Goal: Task Accomplishment & Management: Manage account settings

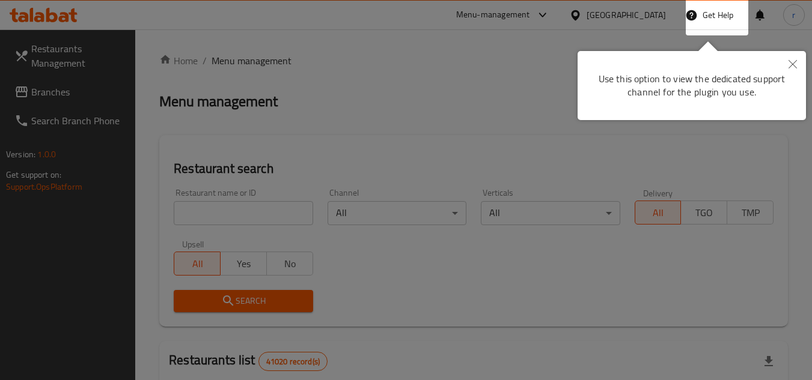
click at [795, 64] on icon "Close" at bounding box center [793, 64] width 8 height 8
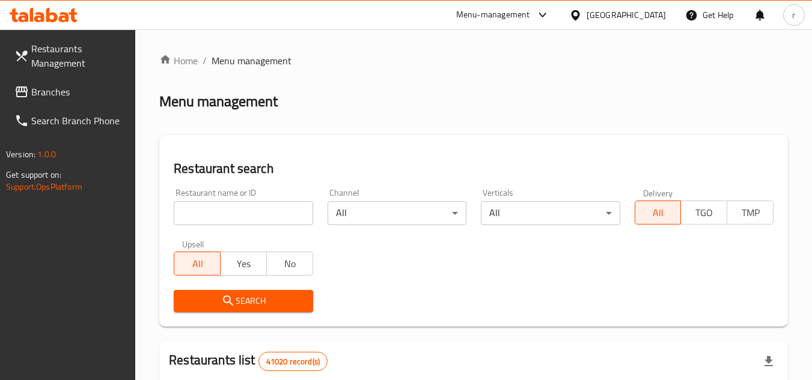
click at [629, 15] on div "[GEOGRAPHIC_DATA]" at bounding box center [626, 14] width 79 height 13
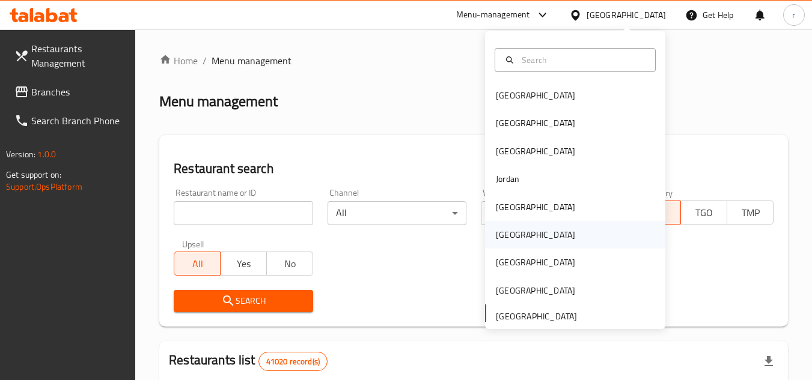
click at [513, 235] on div "[GEOGRAPHIC_DATA]" at bounding box center [535, 235] width 99 height 28
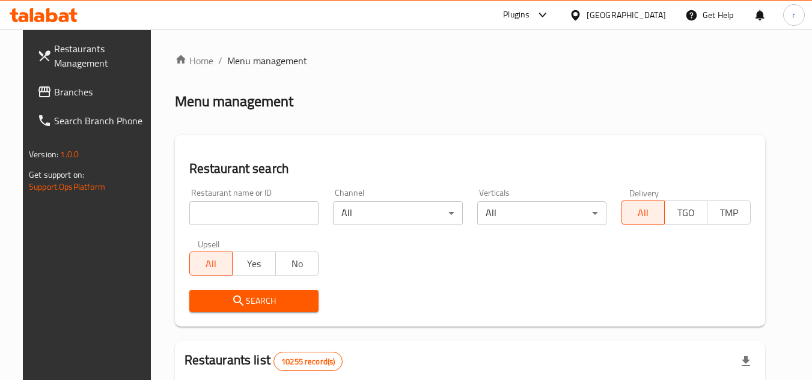
click at [81, 91] on span "Branches" at bounding box center [101, 92] width 95 height 14
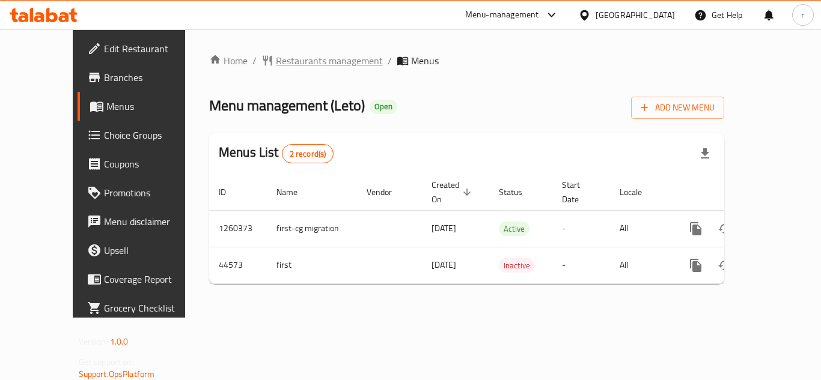
click at [299, 59] on span "Restaurants management" at bounding box center [329, 60] width 107 height 14
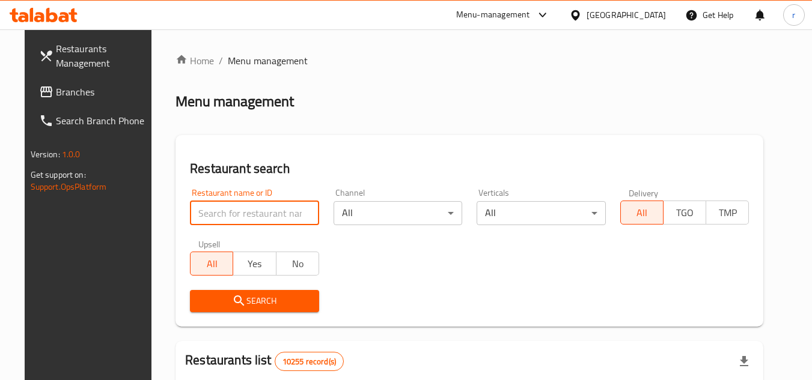
click at [266, 208] on input "search" at bounding box center [254, 213] width 129 height 24
paste input "22813"
type input "22813"
click at [210, 294] on span "Search" at bounding box center [255, 301] width 110 height 15
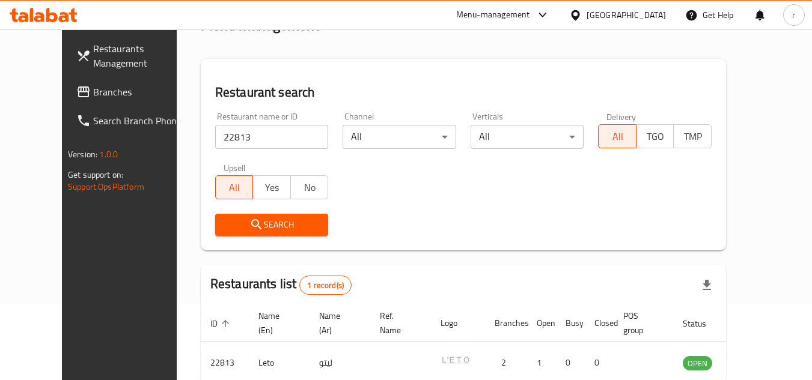
scroll to position [145, 0]
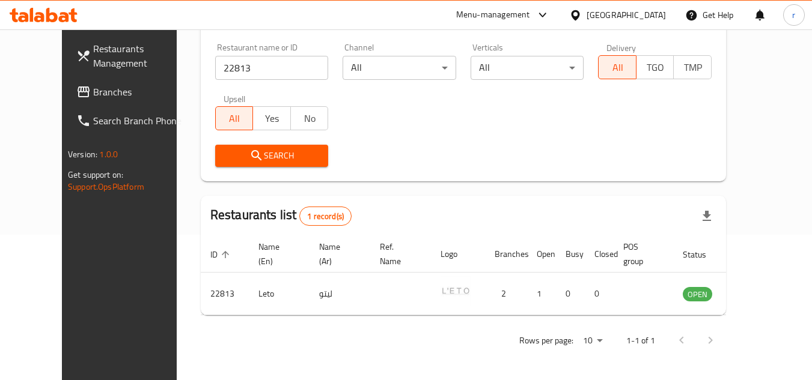
click at [652, 19] on div "[GEOGRAPHIC_DATA]" at bounding box center [626, 14] width 79 height 13
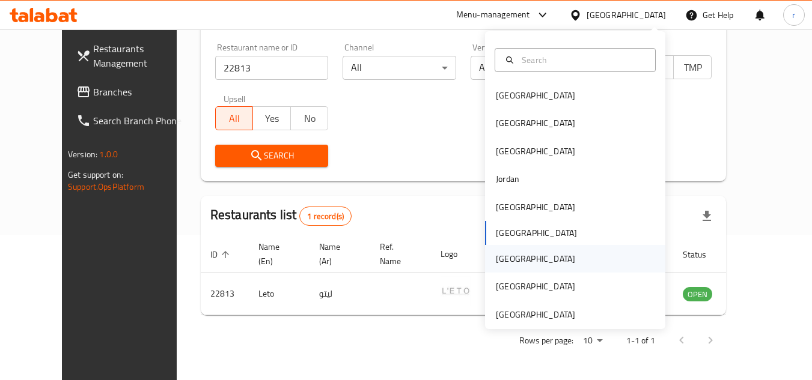
click at [502, 258] on div "[GEOGRAPHIC_DATA]" at bounding box center [535, 258] width 79 height 13
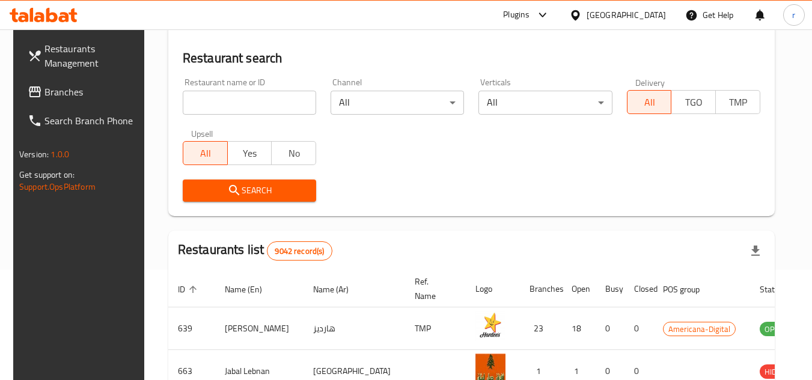
scroll to position [145, 0]
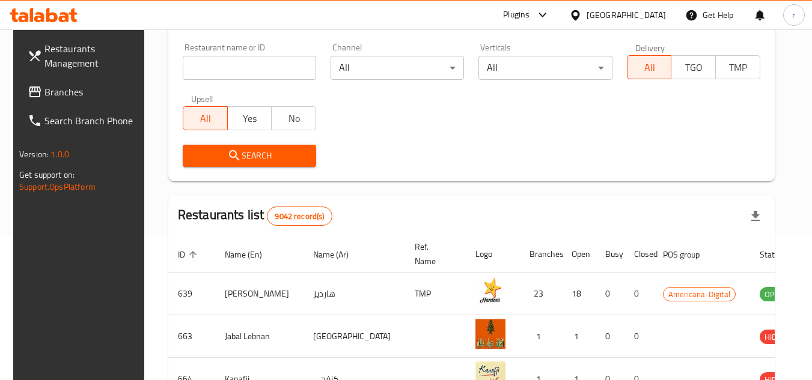
click at [52, 94] on span "Branches" at bounding box center [91, 92] width 95 height 14
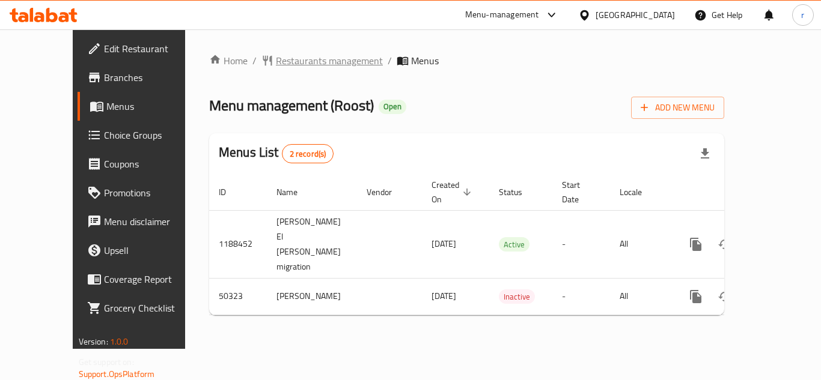
click at [303, 58] on span "Restaurants management" at bounding box center [329, 60] width 107 height 14
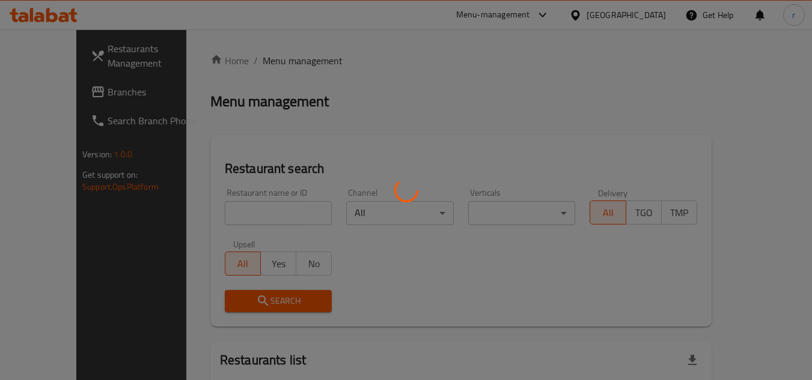
click at [229, 221] on div at bounding box center [406, 190] width 812 height 380
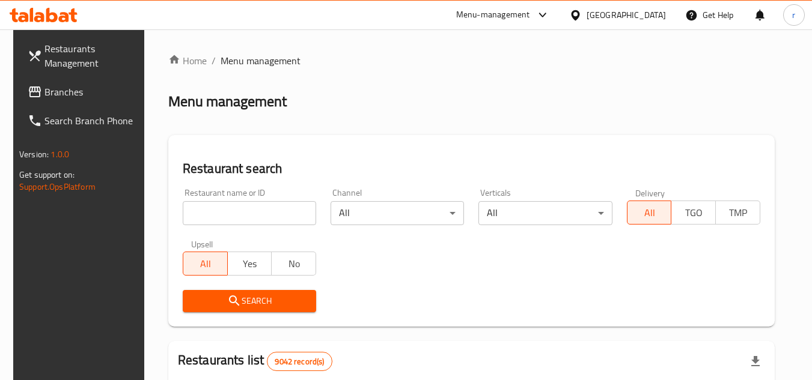
click at [227, 207] on div at bounding box center [406, 190] width 812 height 380
click at [228, 207] on input "search" at bounding box center [249, 213] width 133 height 24
drag, startPoint x: 228, startPoint y: 207, endPoint x: 228, endPoint y: 213, distance: 6.6
click at [228, 207] on input "search" at bounding box center [249, 213] width 133 height 24
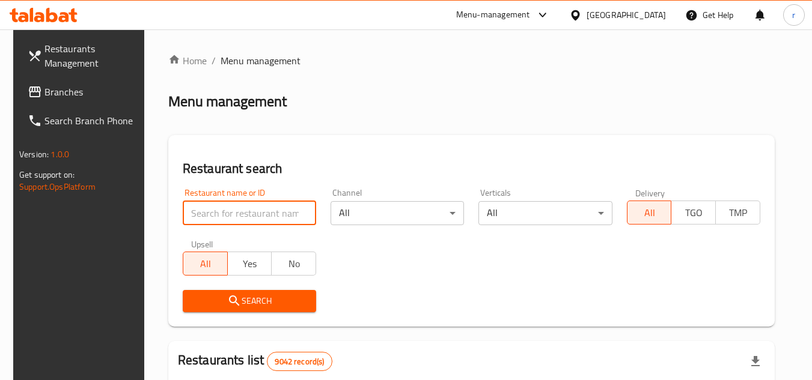
paste input "25060"
type input "25060"
click at [199, 306] on span "Search" at bounding box center [249, 301] width 114 height 15
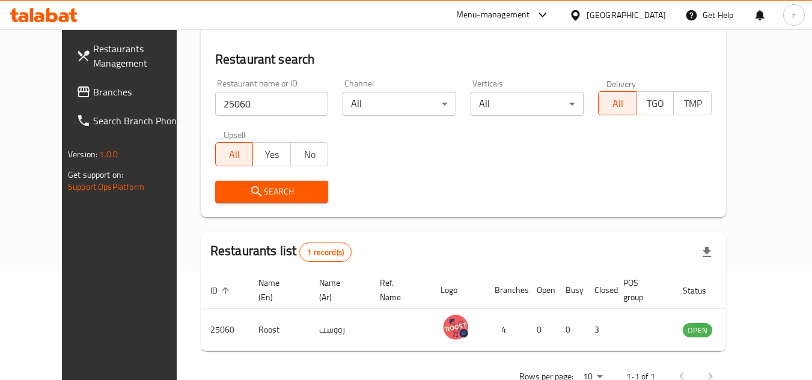
scroll to position [120, 0]
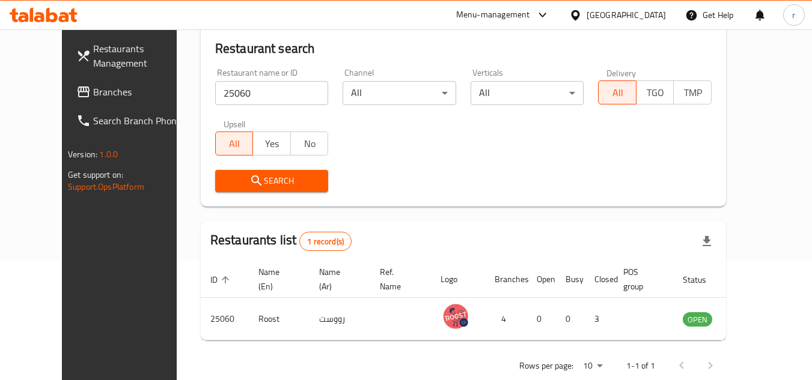
click at [659, 22] on div "[GEOGRAPHIC_DATA]" at bounding box center [626, 14] width 79 height 13
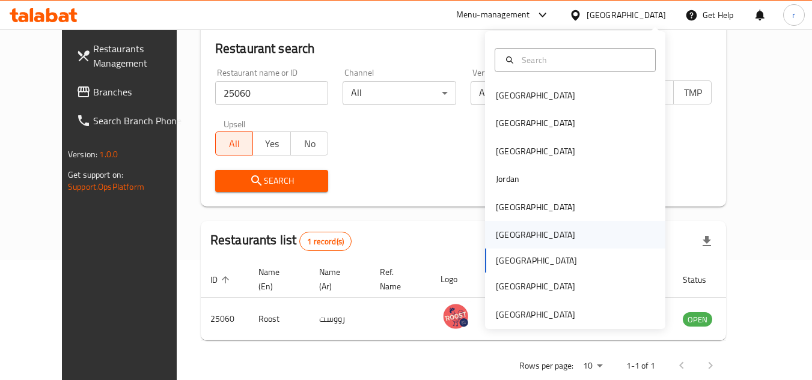
click at [507, 240] on div "[GEOGRAPHIC_DATA]" at bounding box center [535, 234] width 79 height 13
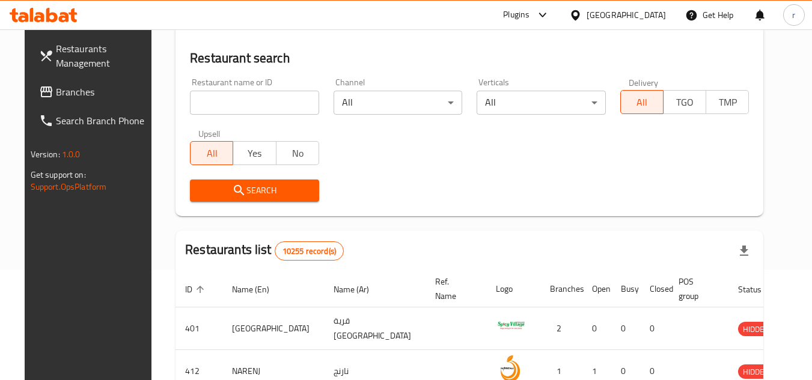
scroll to position [120, 0]
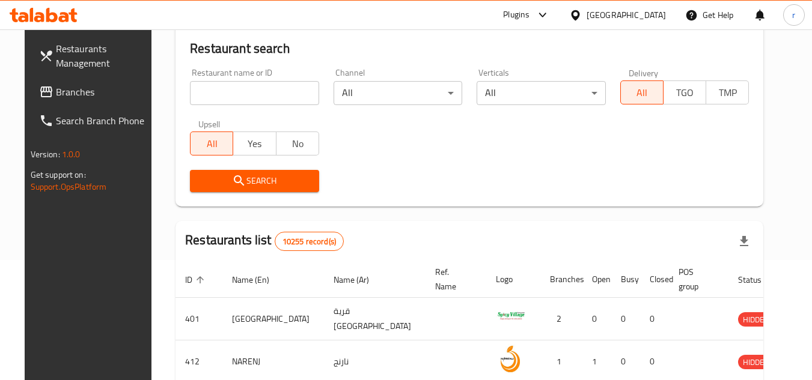
click at [56, 93] on span "Branches" at bounding box center [103, 92] width 95 height 14
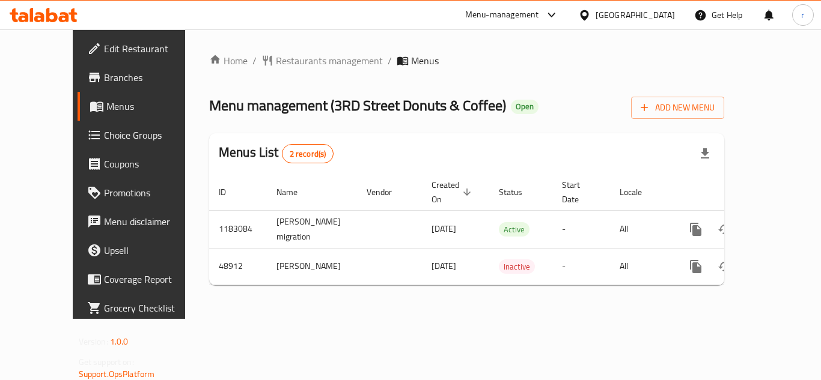
click at [106, 102] on span "Menus" at bounding box center [153, 106] width 94 height 14
click at [78, 115] on link "Menus" at bounding box center [144, 106] width 132 height 29
click at [78, 114] on link "Menus" at bounding box center [144, 106] width 132 height 29
click at [106, 104] on span "Menus" at bounding box center [153, 106] width 94 height 14
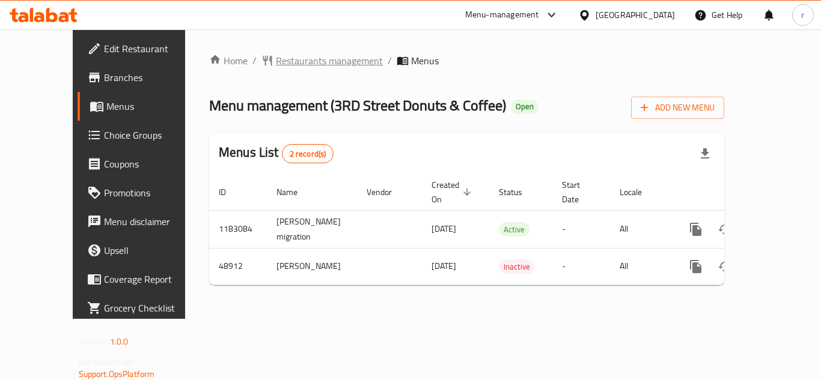
click at [278, 59] on span "Restaurants management" at bounding box center [329, 60] width 107 height 14
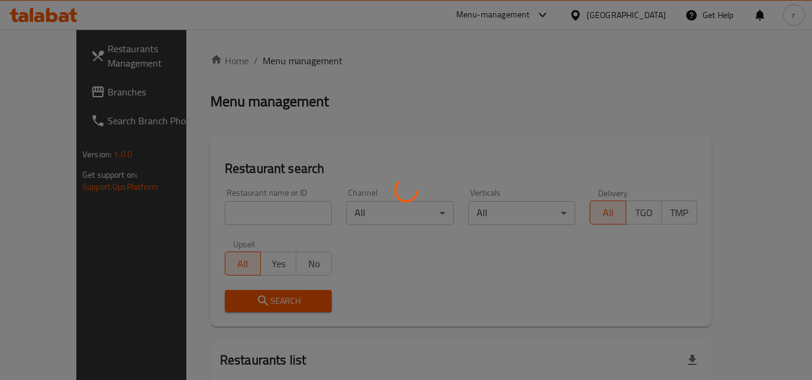
click at [228, 218] on div at bounding box center [406, 190] width 812 height 380
click at [227, 217] on div at bounding box center [406, 190] width 812 height 380
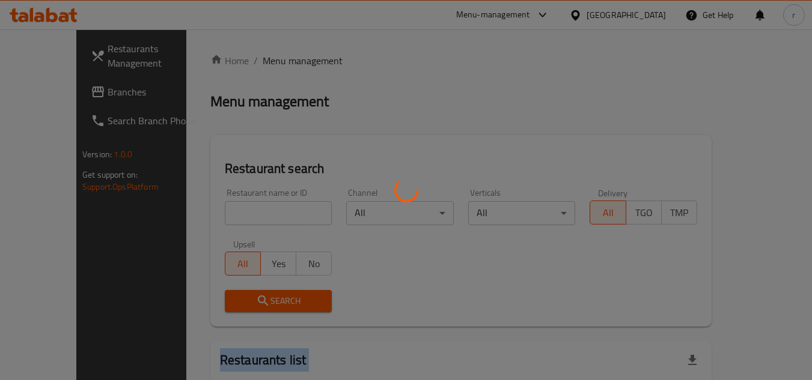
click at [227, 217] on div at bounding box center [406, 190] width 812 height 380
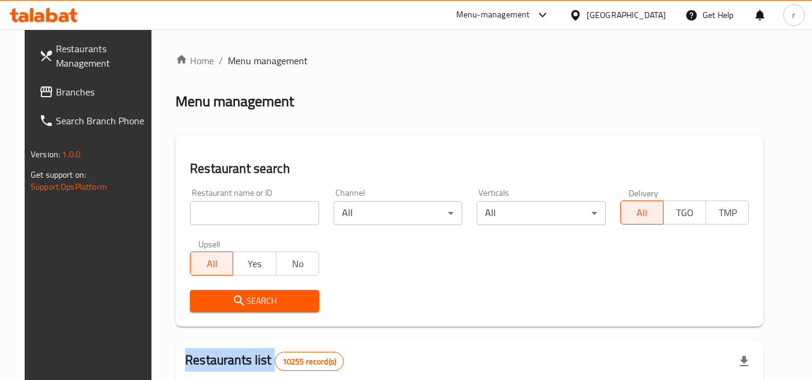
click at [227, 217] on div at bounding box center [406, 190] width 812 height 380
click at [255, 225] on input "search" at bounding box center [254, 213] width 129 height 24
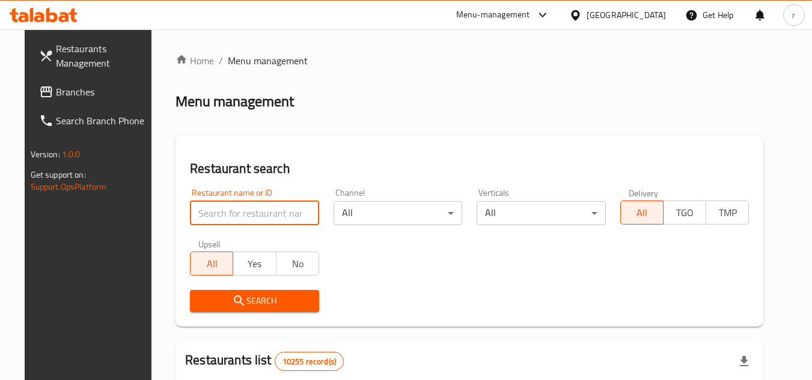
drag, startPoint x: 254, startPoint y: 224, endPoint x: 267, endPoint y: 220, distance: 13.9
click at [254, 224] on input "search" at bounding box center [254, 213] width 129 height 24
paste input "24681"
type input "24681"
click at [444, 147] on div "Restaurant search Restaurant name or ID 24681 Restaurant name or ID Channel All…" at bounding box center [470, 231] width 588 height 192
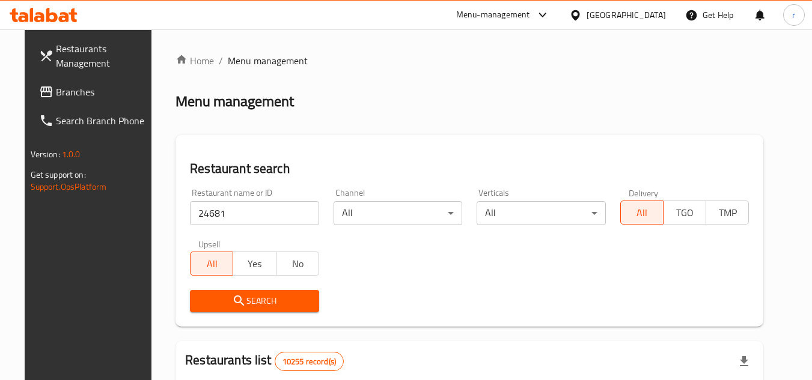
click at [285, 299] on span "Search" at bounding box center [255, 301] width 110 height 15
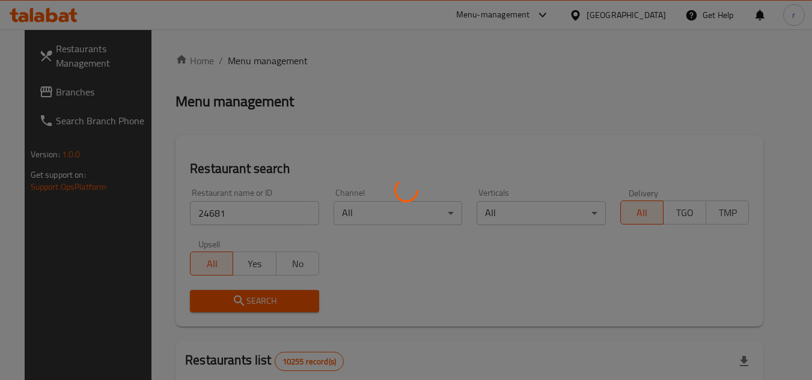
click at [286, 302] on div at bounding box center [406, 190] width 812 height 380
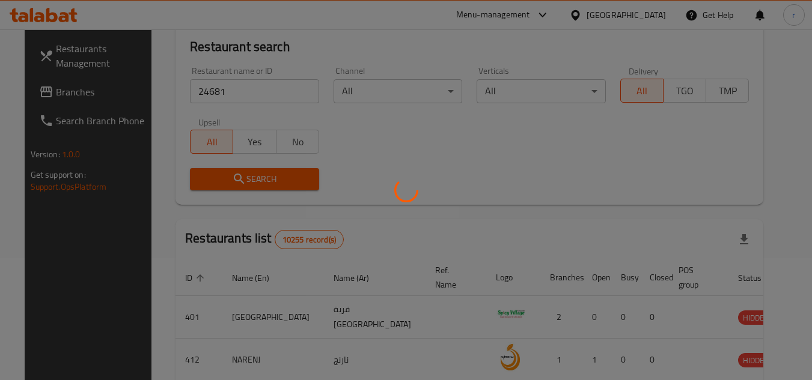
scroll to position [145, 0]
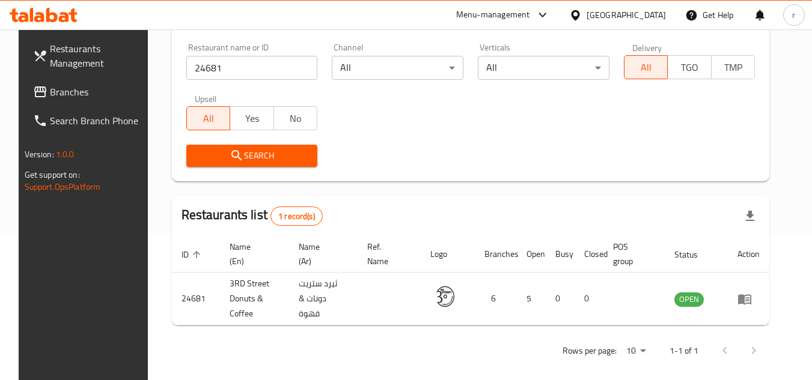
click at [582, 12] on icon at bounding box center [575, 15] width 13 height 13
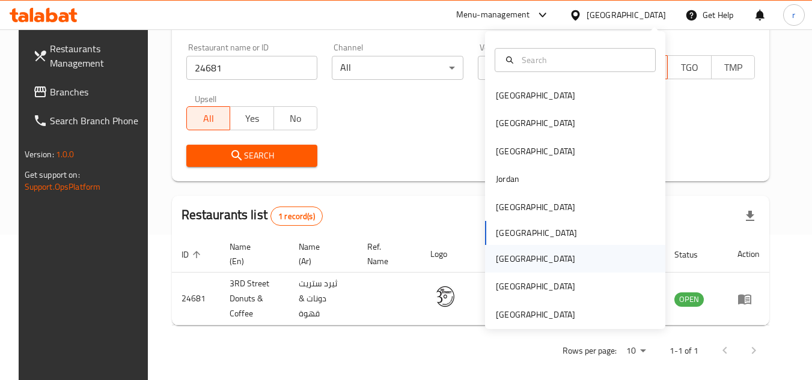
click at [499, 263] on div "[GEOGRAPHIC_DATA]" at bounding box center [535, 258] width 79 height 13
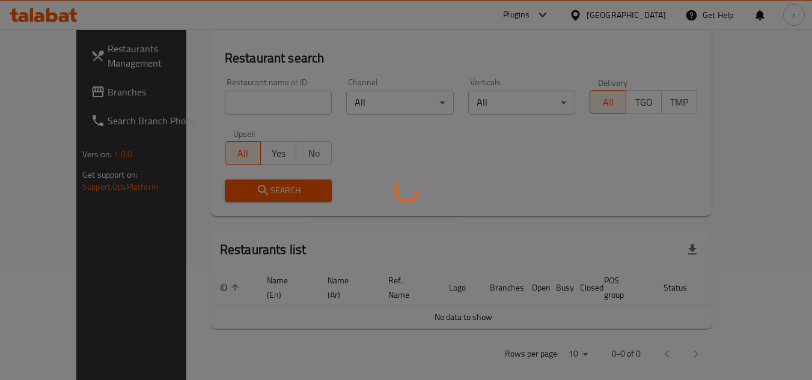
scroll to position [145, 0]
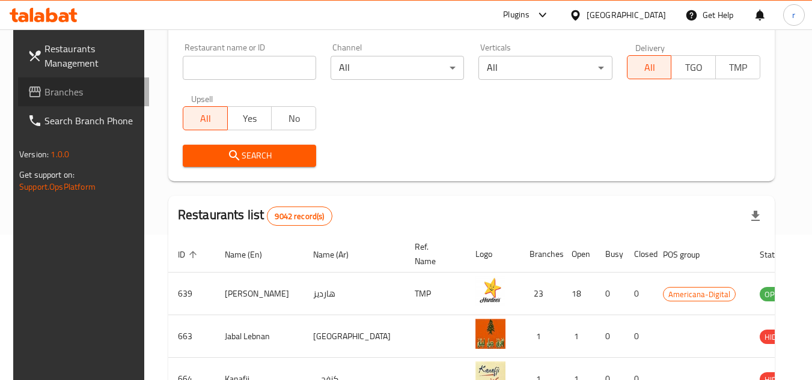
click at [71, 93] on span "Branches" at bounding box center [91, 92] width 95 height 14
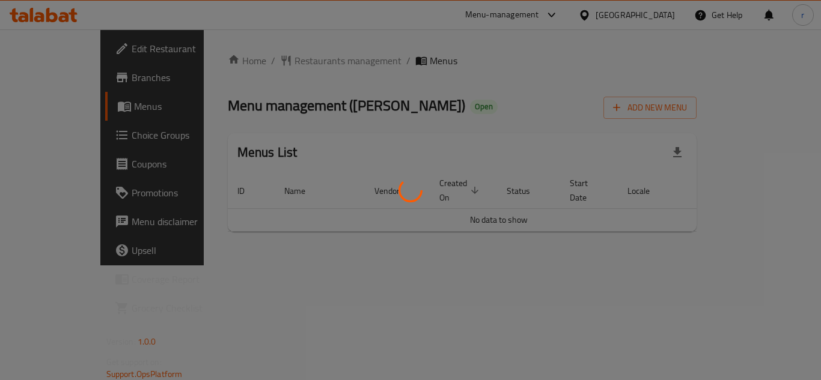
click at [276, 60] on div at bounding box center [410, 190] width 821 height 380
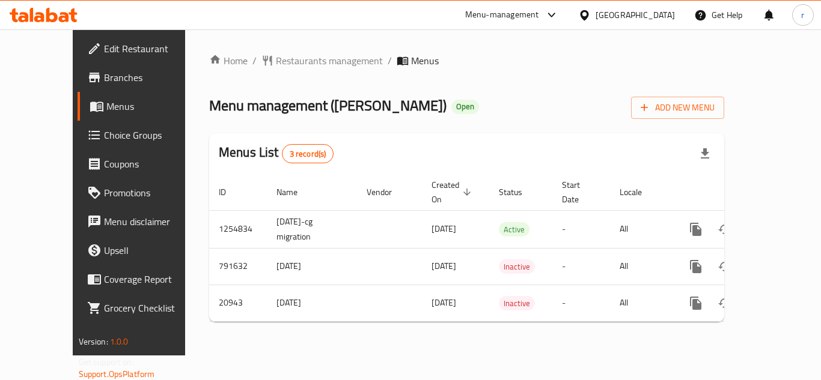
click at [277, 63] on div at bounding box center [410, 190] width 821 height 380
click at [278, 63] on span "Restaurants management" at bounding box center [329, 60] width 107 height 14
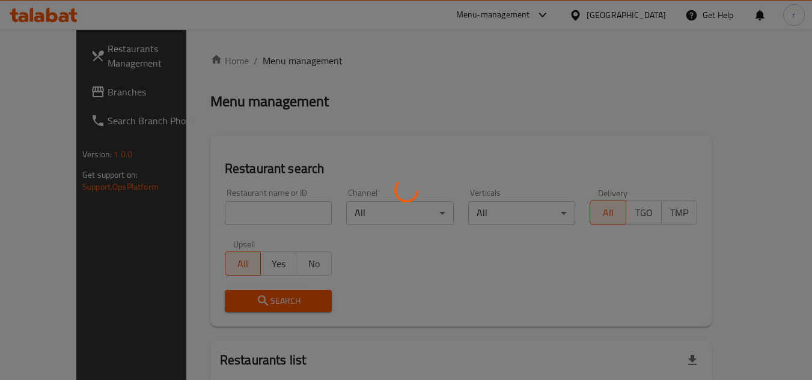
click at [228, 208] on div at bounding box center [406, 190] width 812 height 380
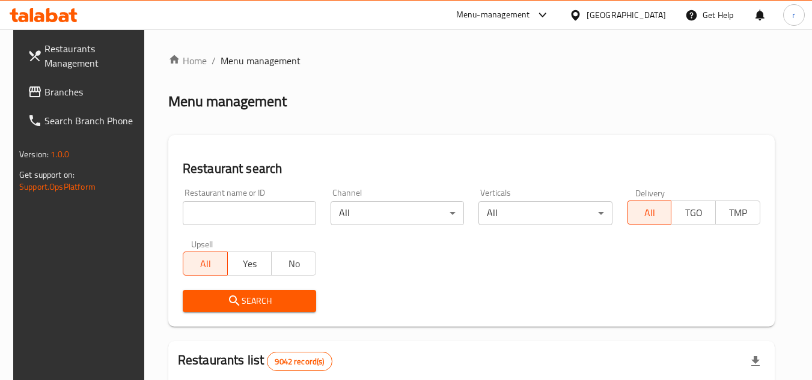
click at [228, 208] on input "search" at bounding box center [249, 213] width 133 height 24
paste input "11105"
type input "11105"
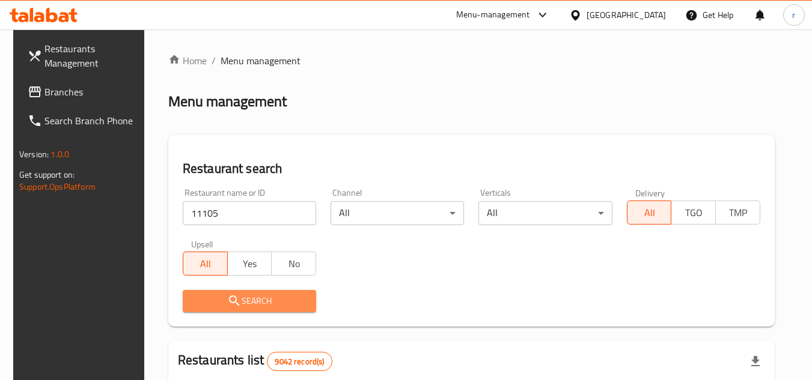
click at [206, 303] on span "Search" at bounding box center [249, 301] width 114 height 15
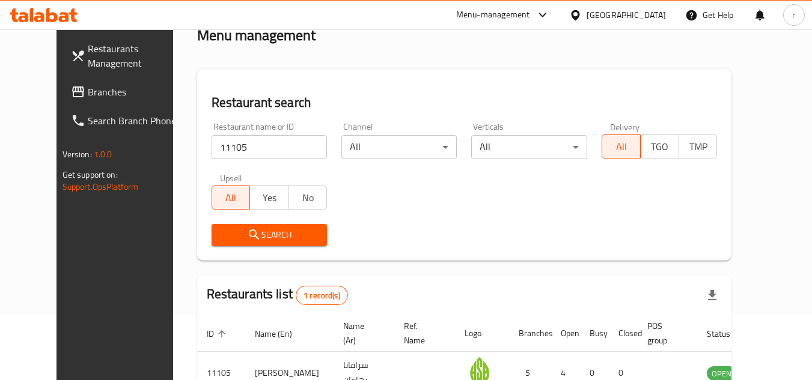
scroll to position [145, 0]
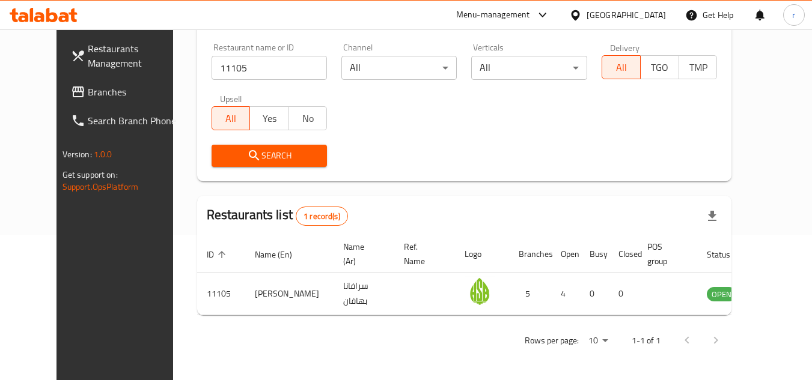
click at [673, 14] on div "[GEOGRAPHIC_DATA]" at bounding box center [618, 15] width 116 height 29
click at [647, 17] on div "[GEOGRAPHIC_DATA]" at bounding box center [626, 14] width 79 height 13
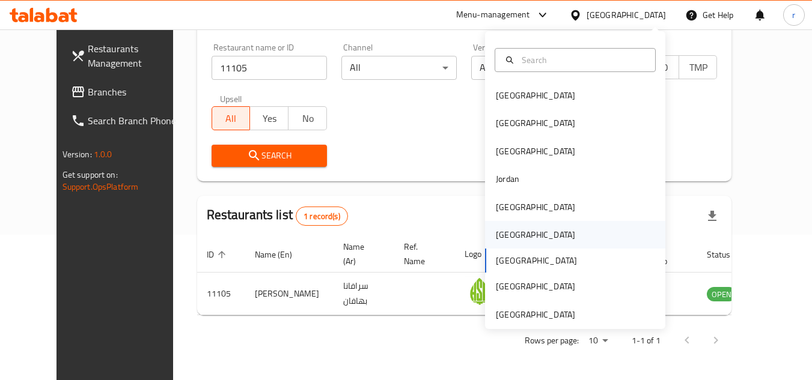
click at [513, 228] on div "[GEOGRAPHIC_DATA]" at bounding box center [535, 235] width 99 height 28
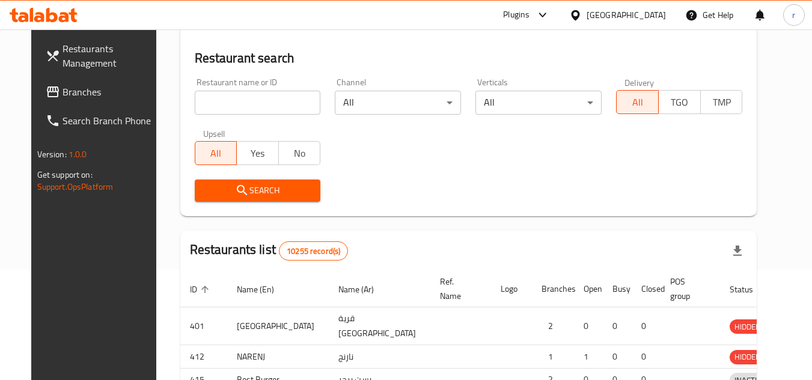
scroll to position [145, 0]
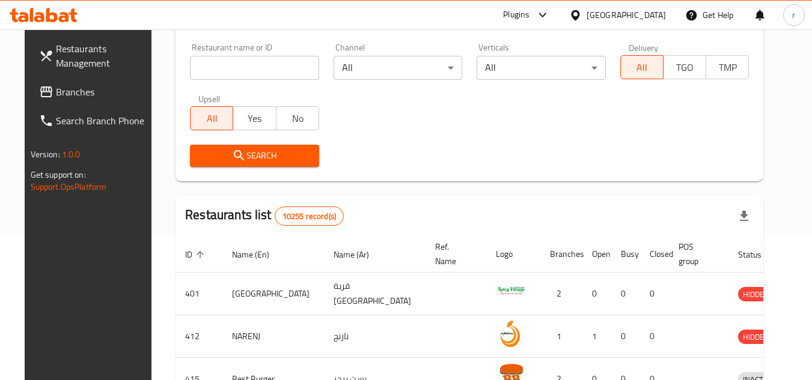
click at [75, 87] on span "Branches" at bounding box center [103, 92] width 95 height 14
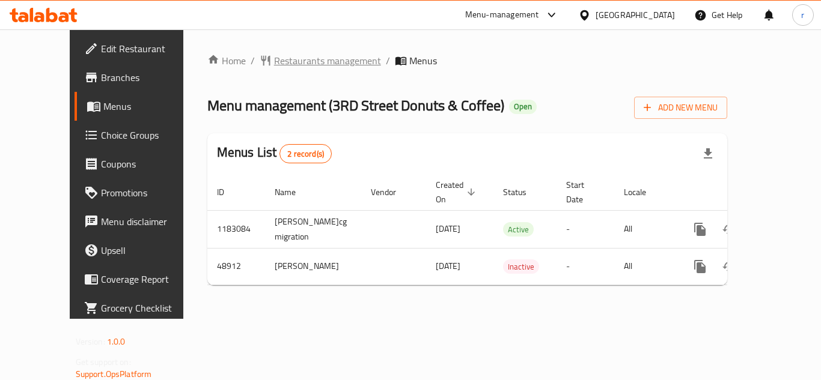
click at [274, 64] on span "Restaurants management" at bounding box center [327, 60] width 107 height 14
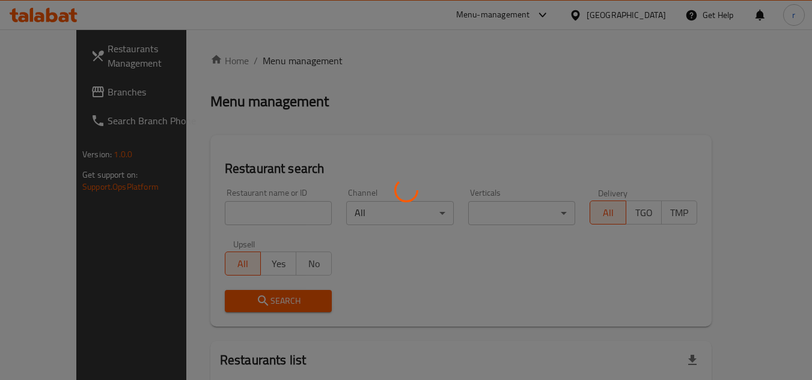
click at [221, 209] on div at bounding box center [406, 190] width 812 height 380
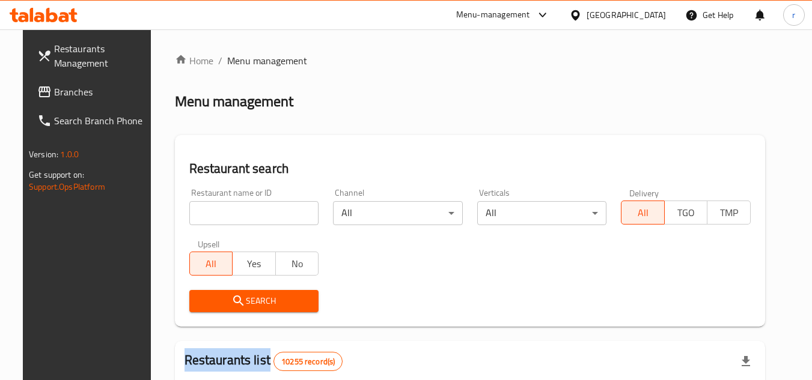
click at [221, 209] on input "search" at bounding box center [254, 213] width 130 height 24
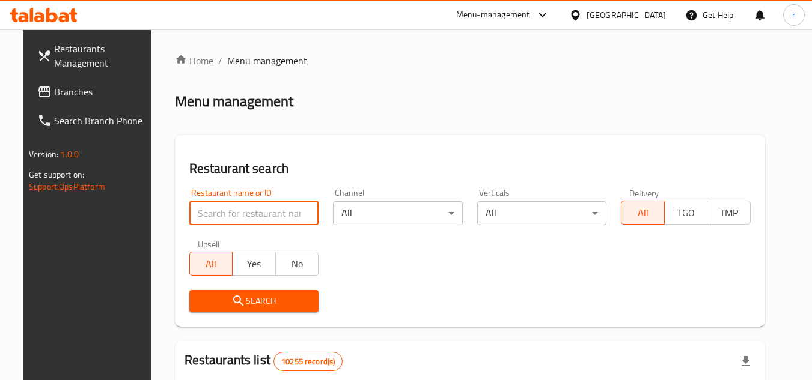
click at [221, 210] on input "search" at bounding box center [254, 213] width 130 height 24
paste input "24681"
type input "24681"
click at [204, 301] on span "Search" at bounding box center [254, 301] width 111 height 15
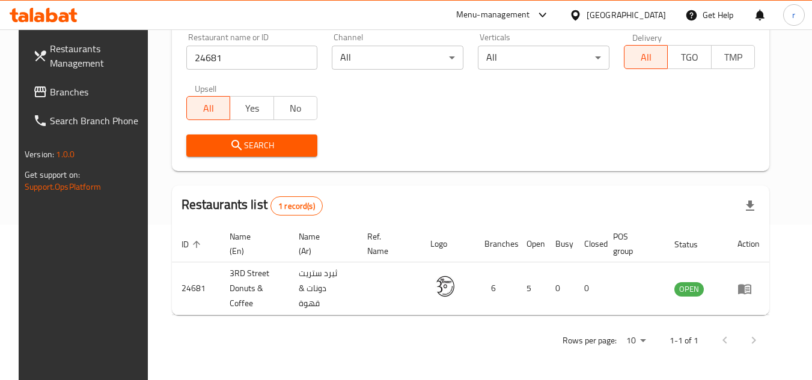
scroll to position [145, 0]
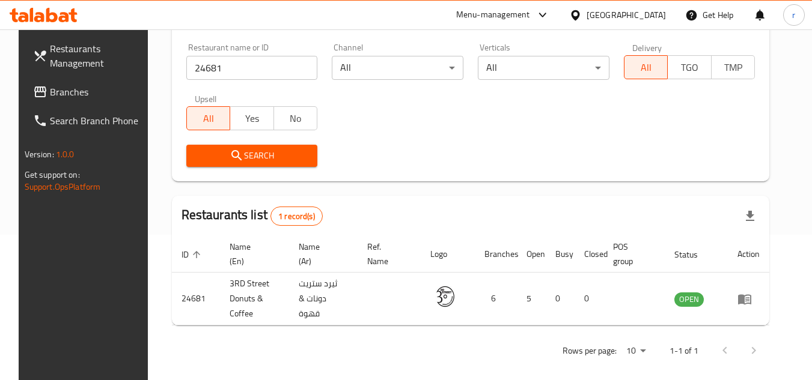
click at [648, 18] on div "[GEOGRAPHIC_DATA]" at bounding box center [626, 14] width 79 height 13
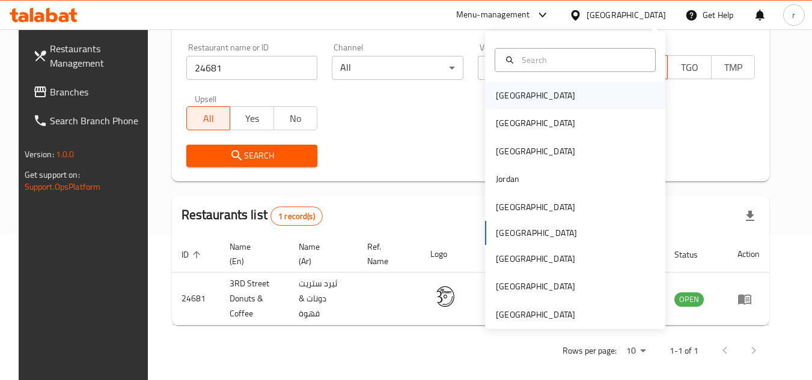
click at [507, 96] on div "[GEOGRAPHIC_DATA]" at bounding box center [535, 95] width 79 height 13
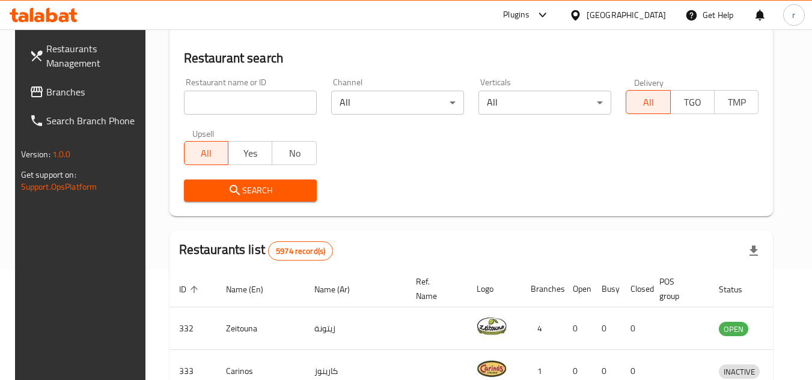
scroll to position [145, 0]
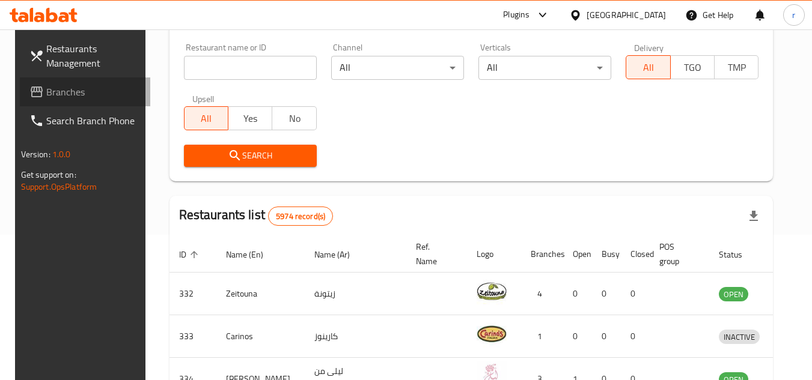
click at [84, 88] on span "Branches" at bounding box center [93, 92] width 95 height 14
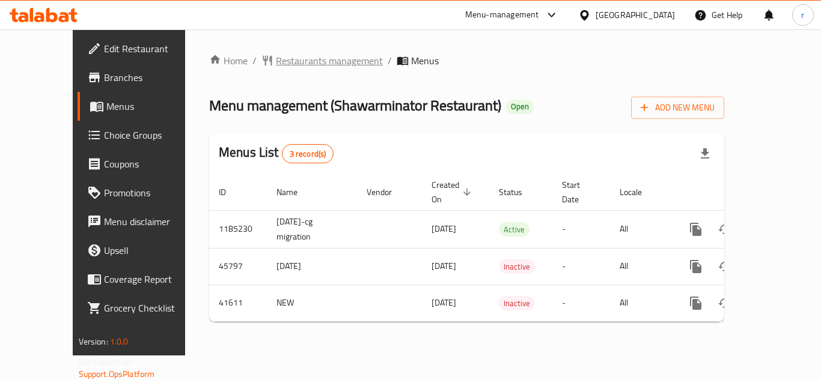
click at [276, 62] on span "Restaurants management" at bounding box center [329, 60] width 107 height 14
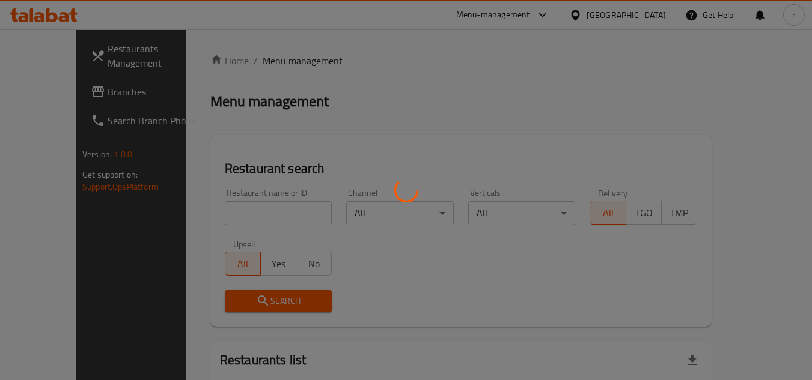
click at [240, 207] on div at bounding box center [406, 190] width 812 height 380
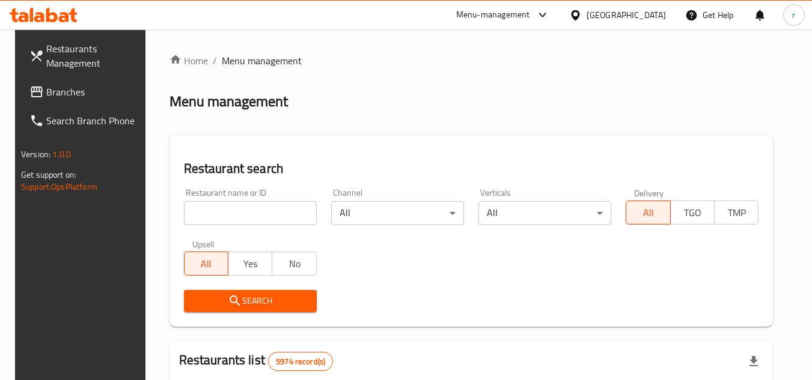
click at [240, 207] on input "search" at bounding box center [250, 213] width 133 height 24
paste input "21677"
type input "21677"
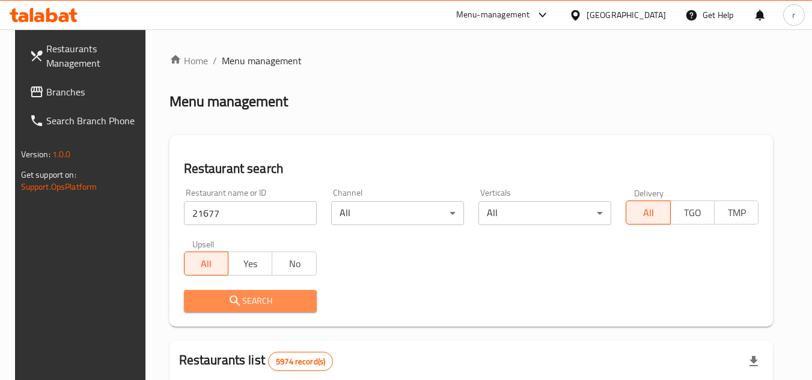
drag, startPoint x: 289, startPoint y: 300, endPoint x: 305, endPoint y: 273, distance: 31.2
click at [289, 300] on span "Search" at bounding box center [251, 301] width 114 height 15
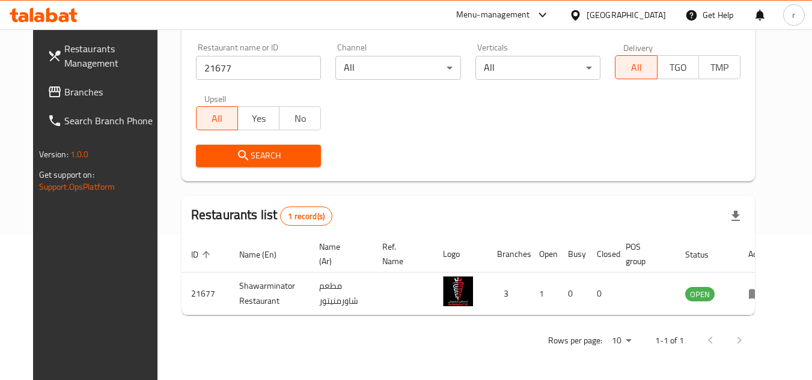
scroll to position [145, 0]
click at [640, 15] on div "[GEOGRAPHIC_DATA]" at bounding box center [626, 14] width 79 height 13
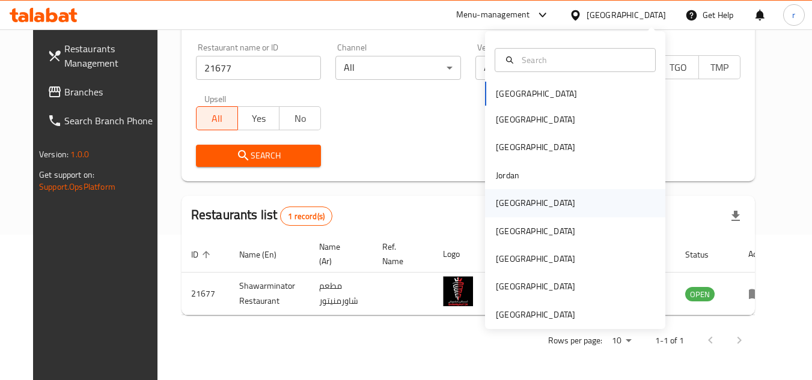
click at [501, 210] on div "[GEOGRAPHIC_DATA]" at bounding box center [535, 203] width 79 height 13
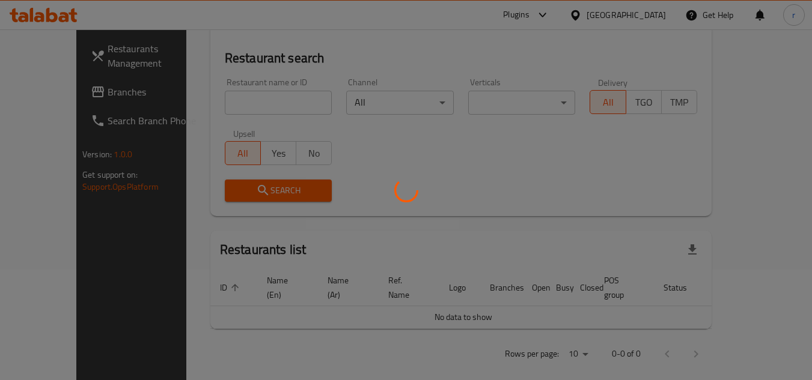
scroll to position [145, 0]
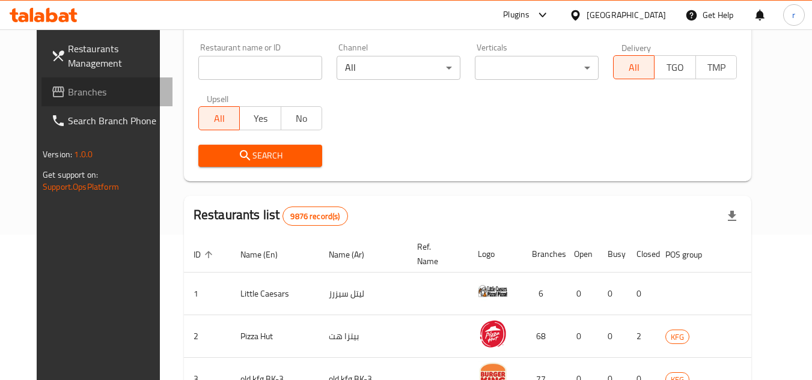
click at [68, 99] on span "Branches" at bounding box center [115, 92] width 95 height 14
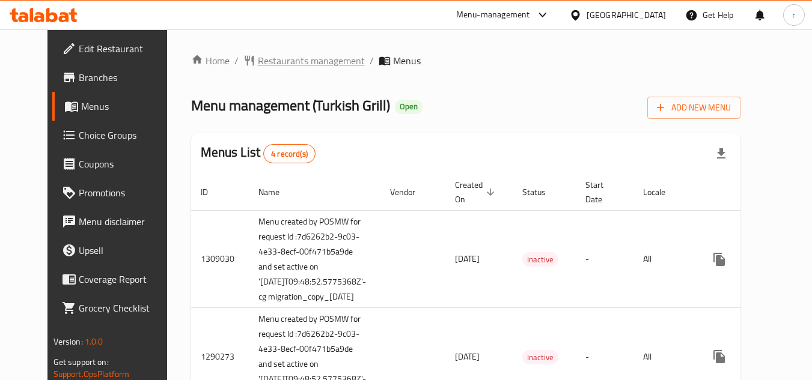
click at [258, 67] on span "Restaurants management" at bounding box center [311, 60] width 107 height 14
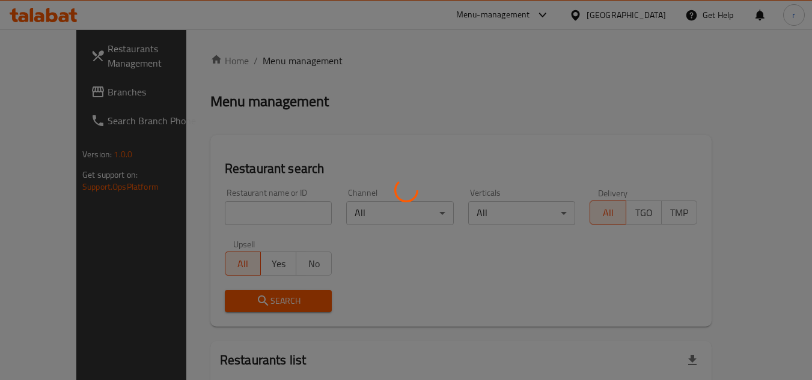
click at [254, 207] on div at bounding box center [406, 190] width 812 height 380
click at [254, 209] on div at bounding box center [406, 190] width 812 height 380
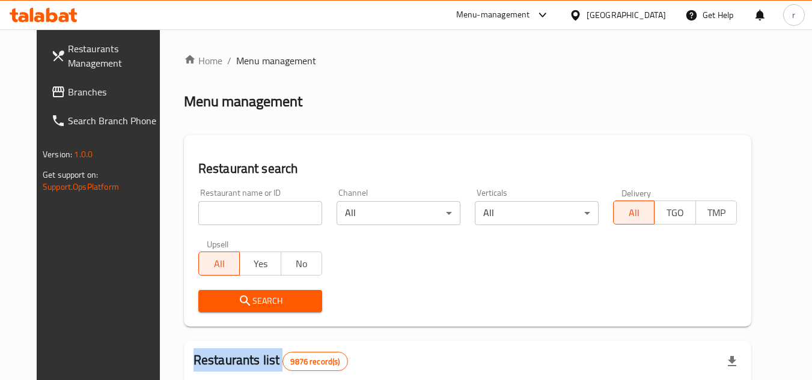
click at [254, 210] on div at bounding box center [406, 190] width 812 height 380
click at [254, 210] on input "search" at bounding box center [260, 213] width 124 height 24
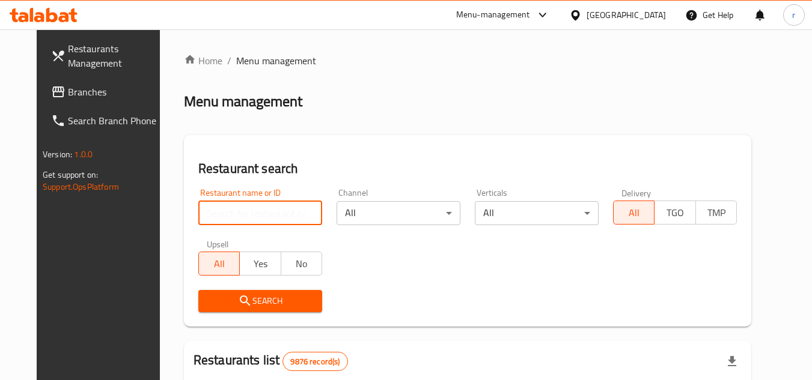
paste input "172"
type input "172"
click at [209, 299] on span "Search" at bounding box center [260, 301] width 105 height 15
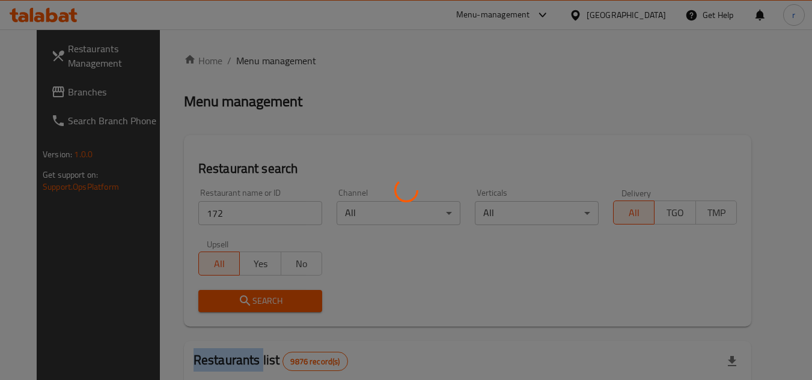
click at [209, 299] on div at bounding box center [406, 190] width 812 height 380
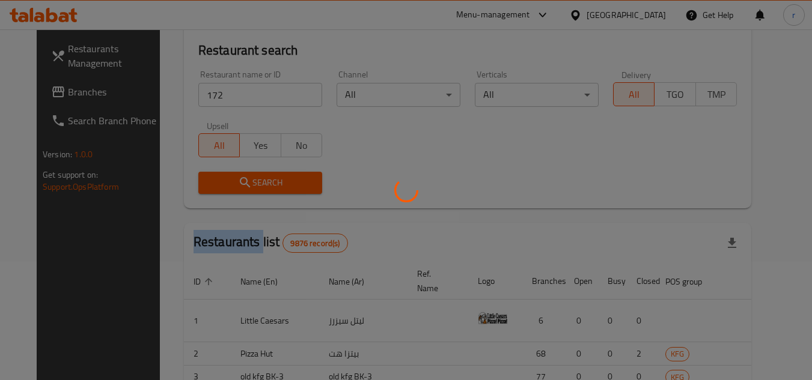
scroll to position [145, 0]
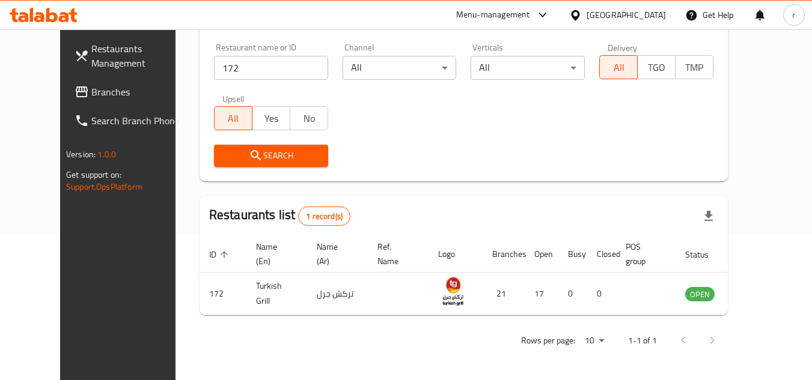
click at [641, 14] on div "[GEOGRAPHIC_DATA]" at bounding box center [626, 14] width 79 height 13
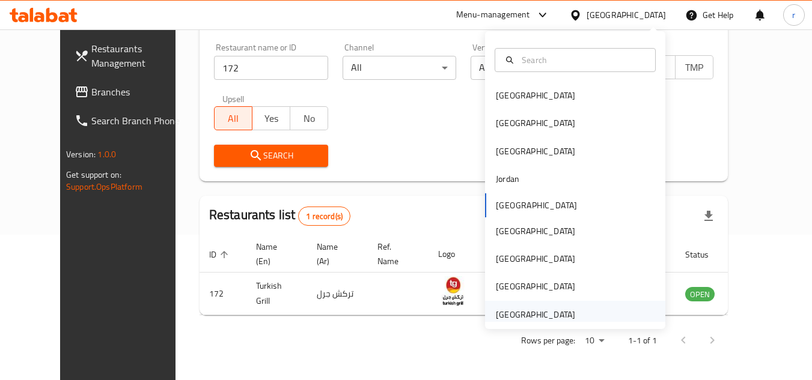
click at [525, 315] on div "[GEOGRAPHIC_DATA]" at bounding box center [535, 314] width 79 height 13
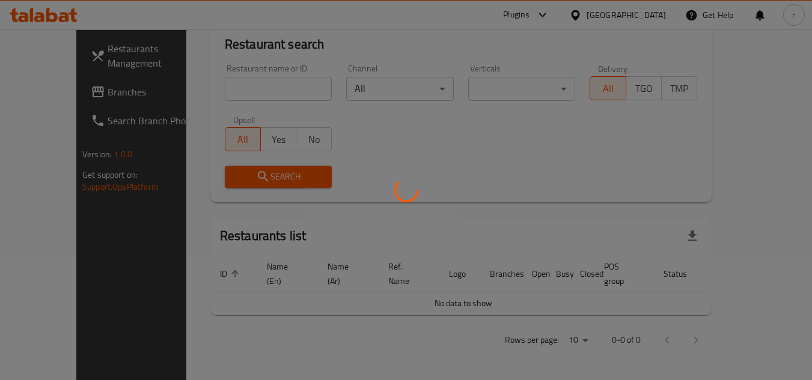
scroll to position [111, 0]
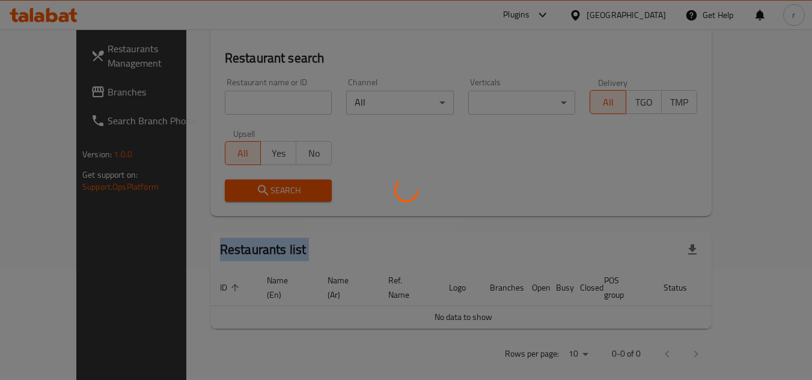
click at [525, 315] on div at bounding box center [406, 190] width 812 height 380
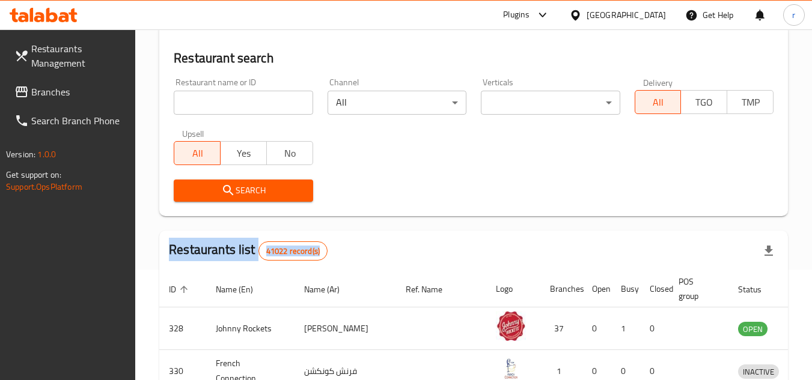
scroll to position [145, 0]
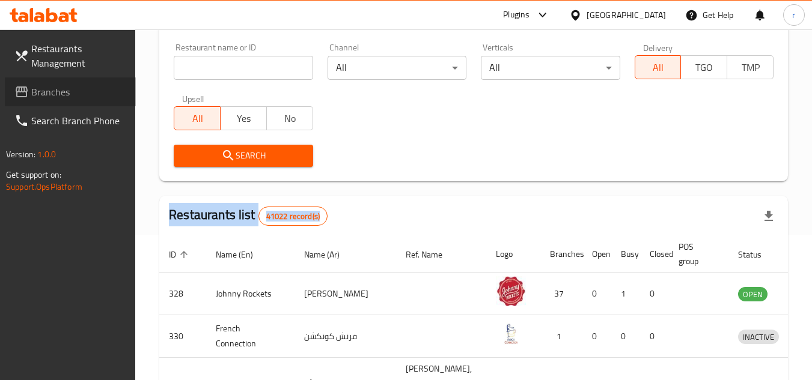
click at [85, 95] on span "Branches" at bounding box center [78, 92] width 95 height 14
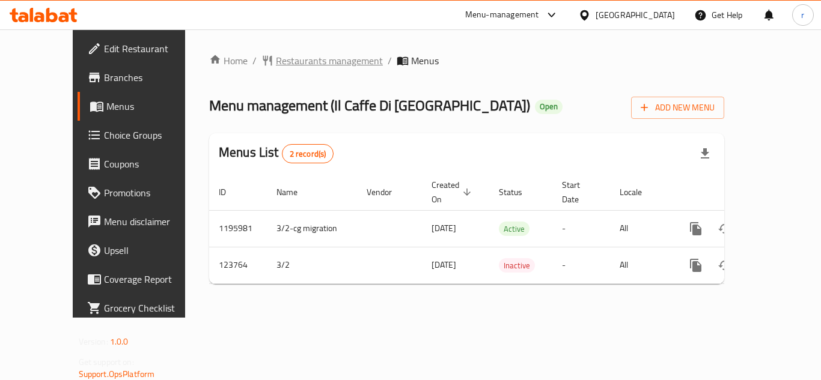
click at [276, 61] on span "Restaurants management" at bounding box center [329, 60] width 107 height 14
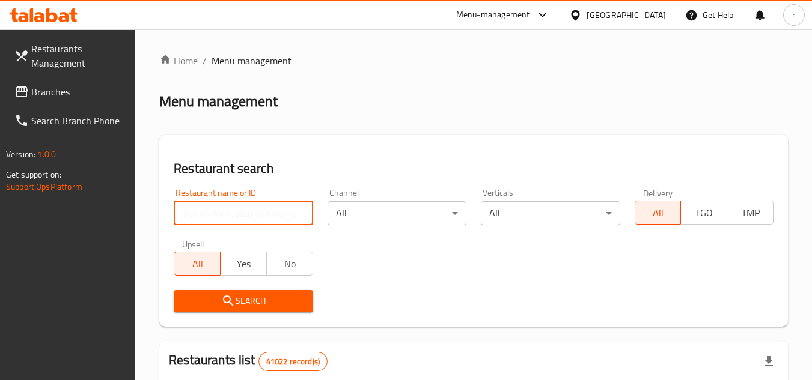
drag, startPoint x: 270, startPoint y: 209, endPoint x: 275, endPoint y: 192, distance: 17.1
click at [270, 209] on input "search" at bounding box center [243, 213] width 139 height 24
paste input "608431"
type input "608431"
drag, startPoint x: 386, startPoint y: 127, endPoint x: 382, endPoint y: 171, distance: 44.6
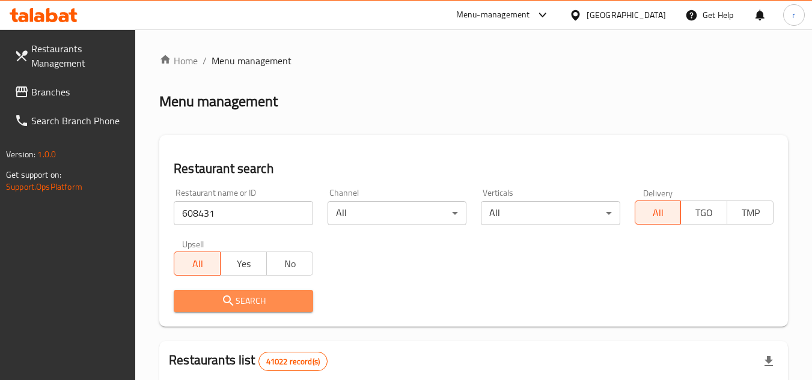
click at [258, 304] on span "Search" at bounding box center [243, 301] width 120 height 15
click at [258, 304] on div at bounding box center [406, 190] width 812 height 380
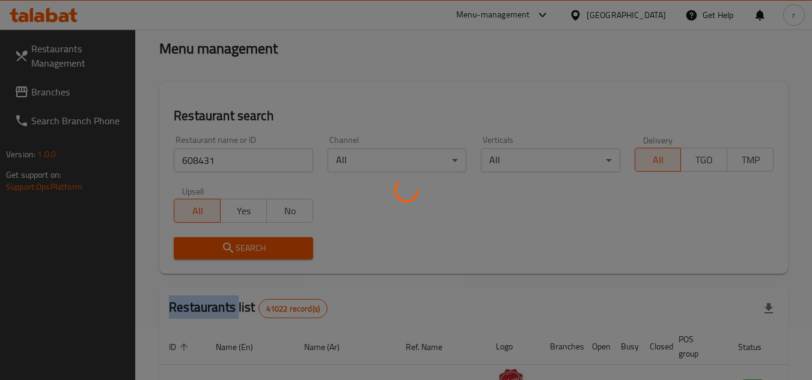
scroll to position [120, 0]
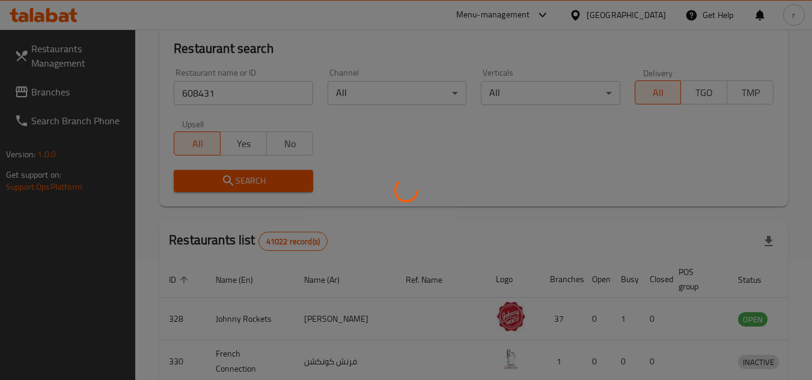
click at [388, 157] on div at bounding box center [406, 190] width 812 height 380
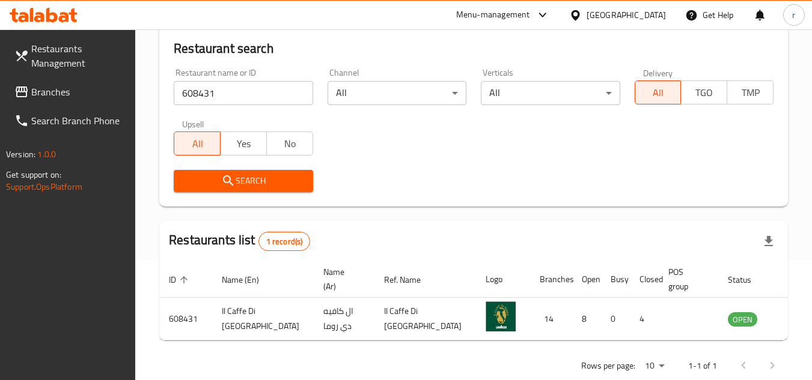
click at [624, 11] on div "[GEOGRAPHIC_DATA]" at bounding box center [626, 14] width 79 height 13
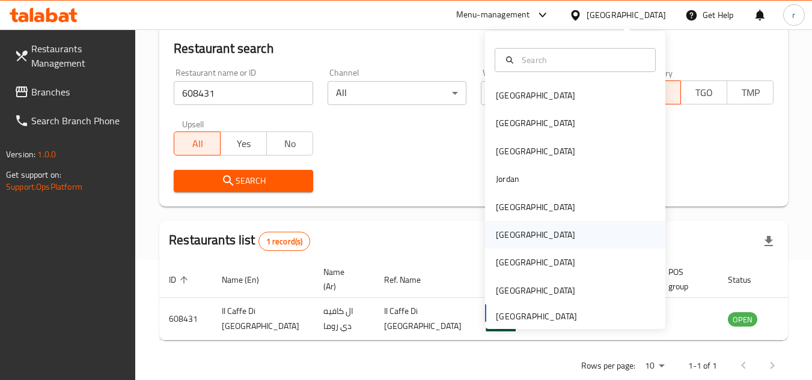
click at [509, 240] on div "[GEOGRAPHIC_DATA]" at bounding box center [535, 234] width 79 height 13
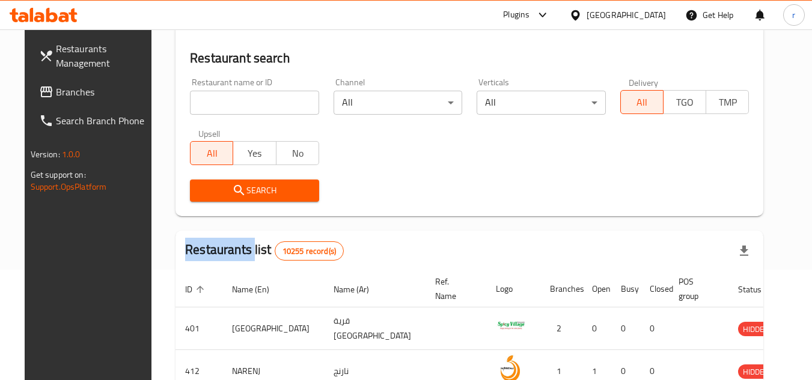
scroll to position [120, 0]
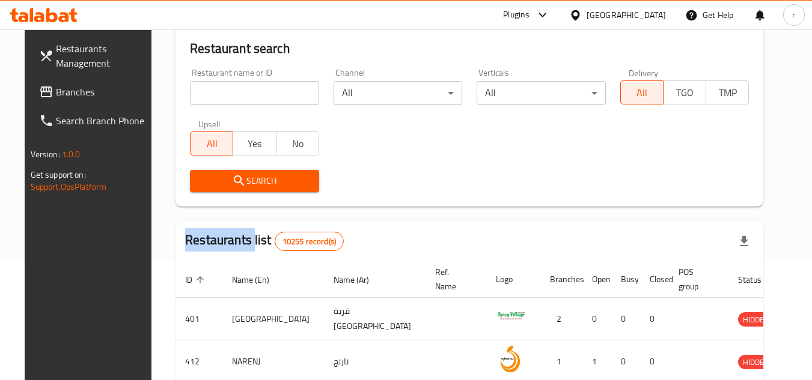
click at [78, 99] on span "Branches" at bounding box center [103, 92] width 95 height 14
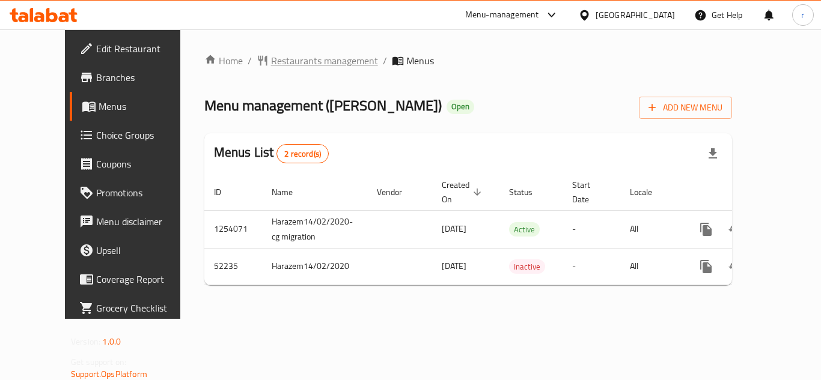
click at [271, 60] on span "Restaurants management" at bounding box center [324, 60] width 107 height 14
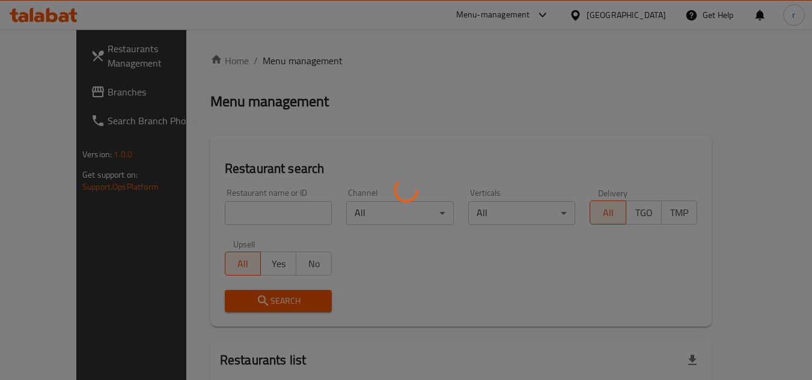
click at [211, 202] on div at bounding box center [406, 190] width 812 height 380
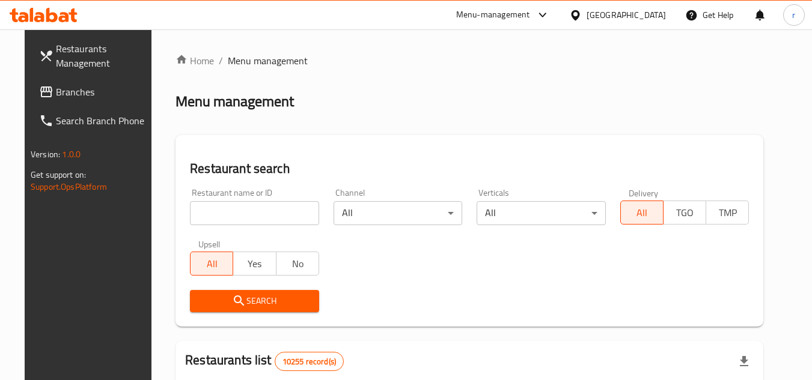
click at [209, 213] on input "search" at bounding box center [254, 213] width 129 height 24
paste input "26018"
type input "26018"
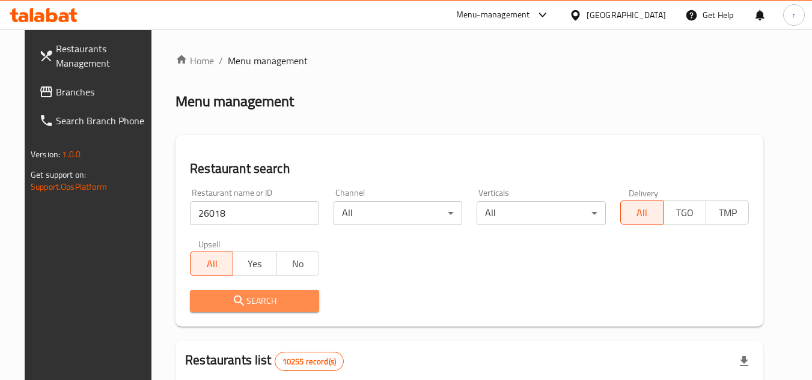
click at [206, 299] on span "Search" at bounding box center [255, 301] width 110 height 15
click at [206, 299] on div at bounding box center [406, 190] width 812 height 380
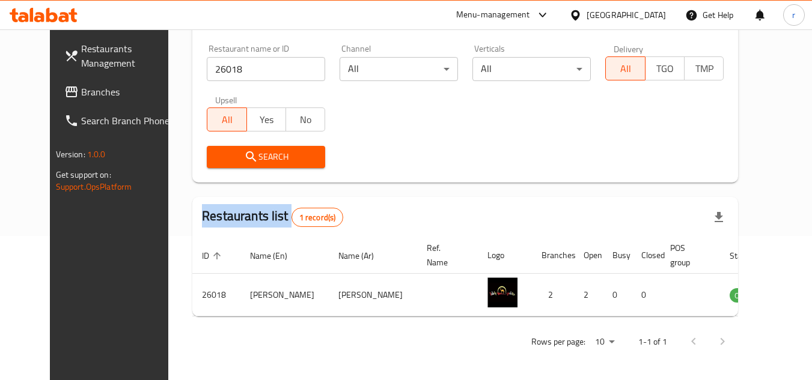
scroll to position [145, 0]
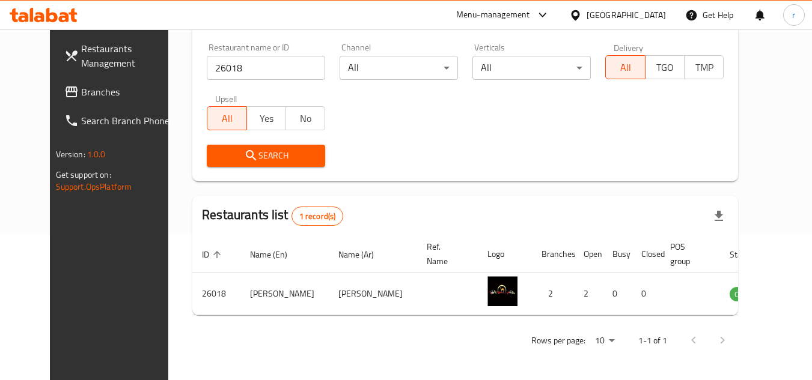
click at [641, 7] on div "[GEOGRAPHIC_DATA]" at bounding box center [618, 15] width 116 height 29
click at [652, 6] on div "[GEOGRAPHIC_DATA]" at bounding box center [618, 15] width 116 height 29
click at [654, 11] on div "[GEOGRAPHIC_DATA]" at bounding box center [626, 14] width 79 height 13
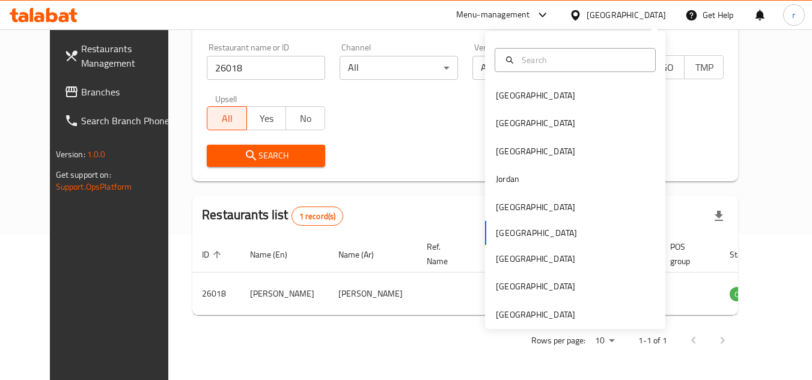
click at [654, 13] on div "[GEOGRAPHIC_DATA]" at bounding box center [626, 14] width 79 height 13
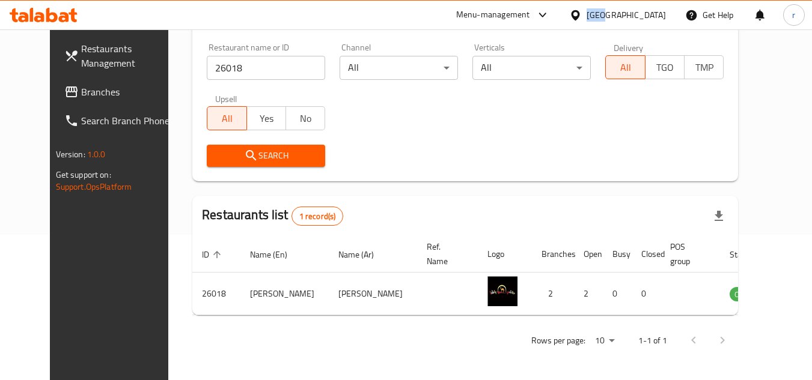
click at [654, 13] on div "Oman" at bounding box center [626, 14] width 79 height 13
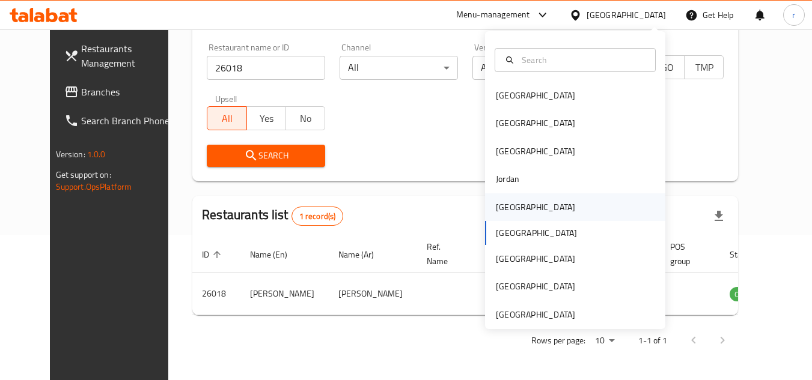
click at [496, 214] on div "[GEOGRAPHIC_DATA]" at bounding box center [535, 207] width 79 height 13
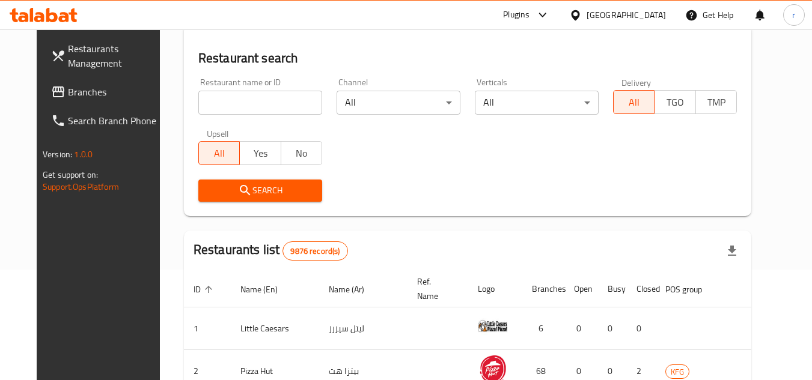
scroll to position [145, 0]
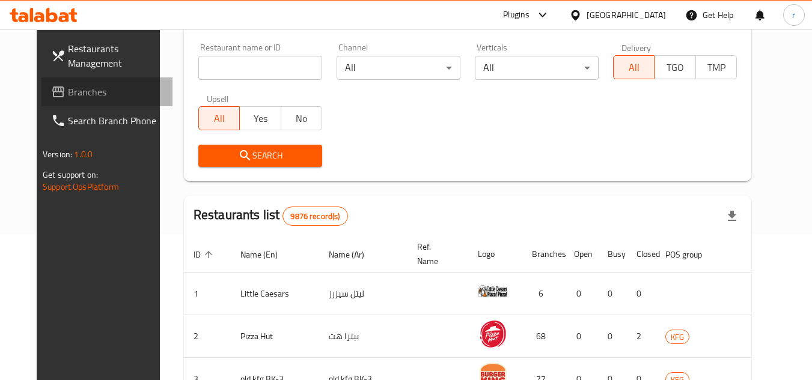
click at [68, 85] on span "Branches" at bounding box center [115, 92] width 95 height 14
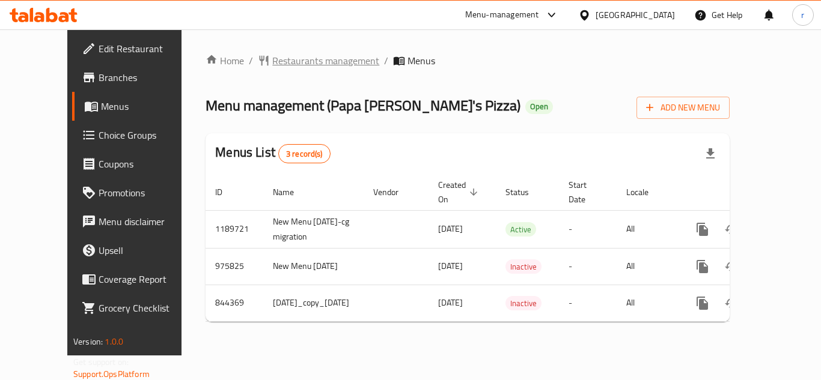
click at [308, 57] on span "Restaurants management" at bounding box center [325, 60] width 107 height 14
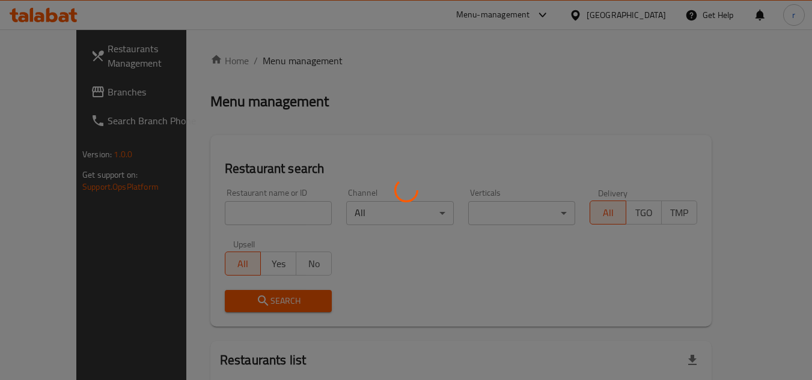
click at [196, 215] on div at bounding box center [406, 190] width 812 height 380
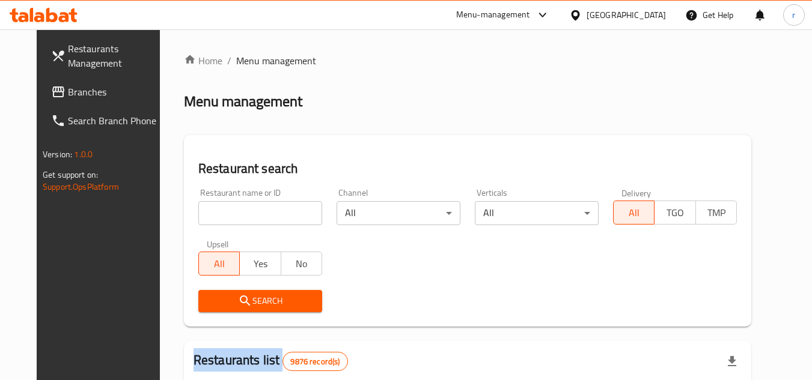
click at [195, 215] on div at bounding box center [406, 190] width 812 height 380
click at [198, 215] on input "search" at bounding box center [260, 213] width 124 height 24
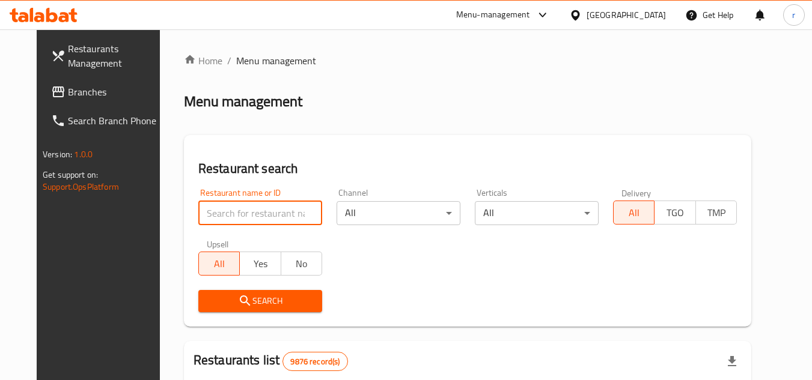
click at [198, 215] on input "search" at bounding box center [260, 213] width 124 height 24
paste input "1389"
type input "1389"
click at [212, 303] on span "Search" at bounding box center [260, 301] width 105 height 15
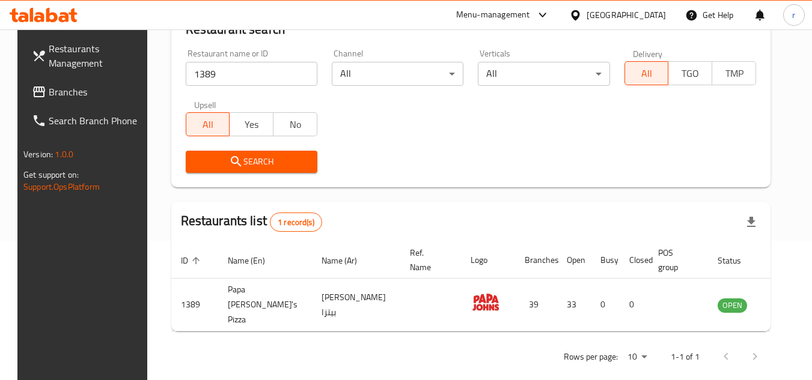
scroll to position [145, 0]
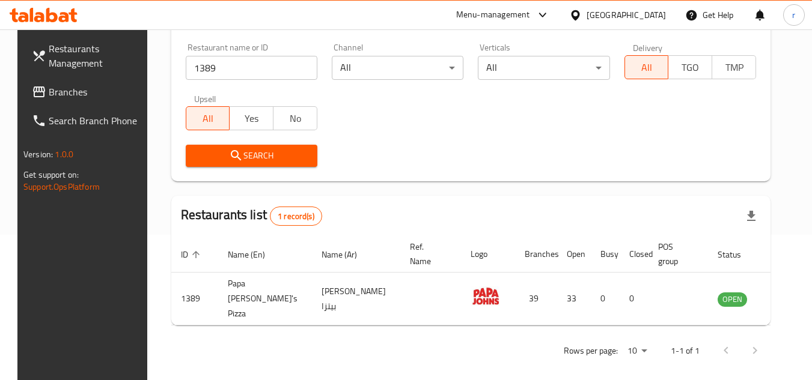
click at [638, 2] on div "[GEOGRAPHIC_DATA]" at bounding box center [618, 15] width 116 height 29
click at [644, 11] on div "[GEOGRAPHIC_DATA]" at bounding box center [626, 14] width 79 height 13
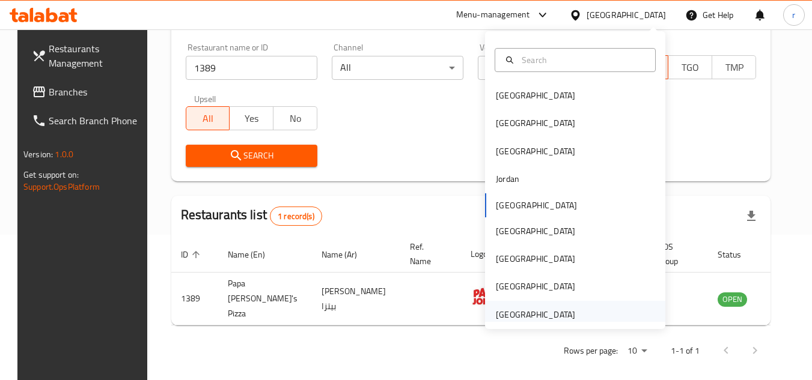
click at [531, 312] on div "United Arab Emirates" at bounding box center [535, 314] width 79 height 13
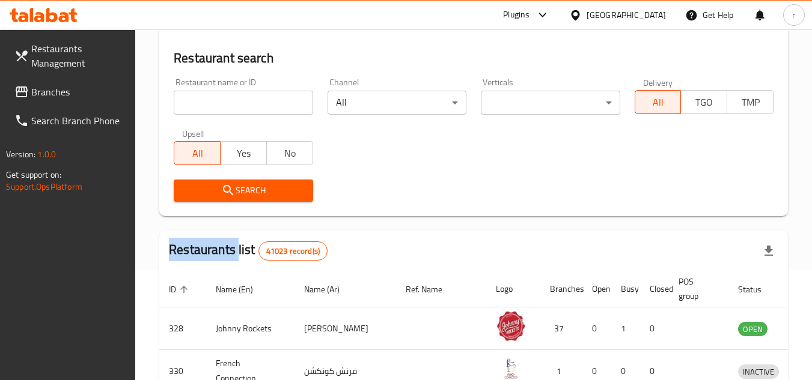
scroll to position [145, 0]
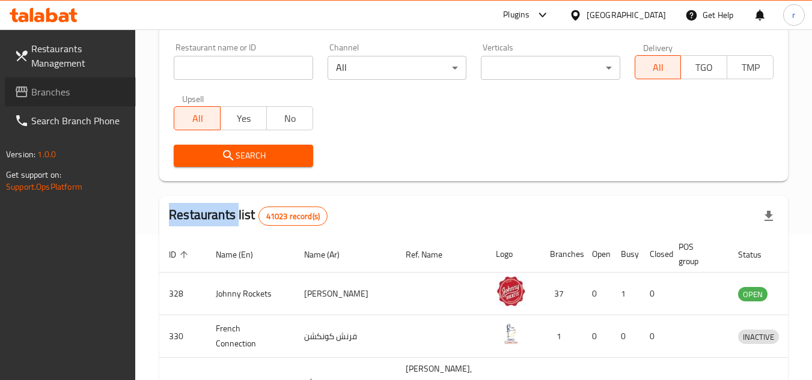
click at [64, 93] on span "Branches" at bounding box center [78, 92] width 95 height 14
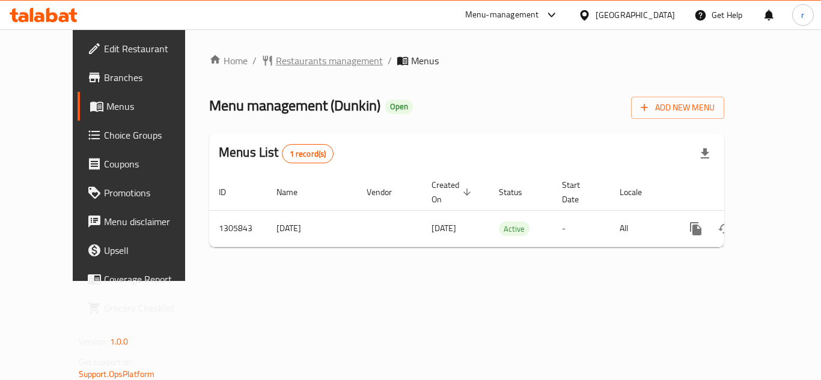
click at [276, 66] on span "Restaurants management" at bounding box center [329, 60] width 107 height 14
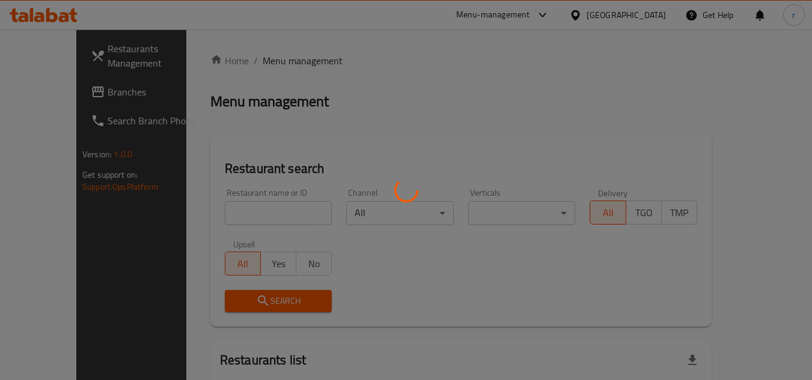
click at [269, 210] on div at bounding box center [406, 190] width 812 height 380
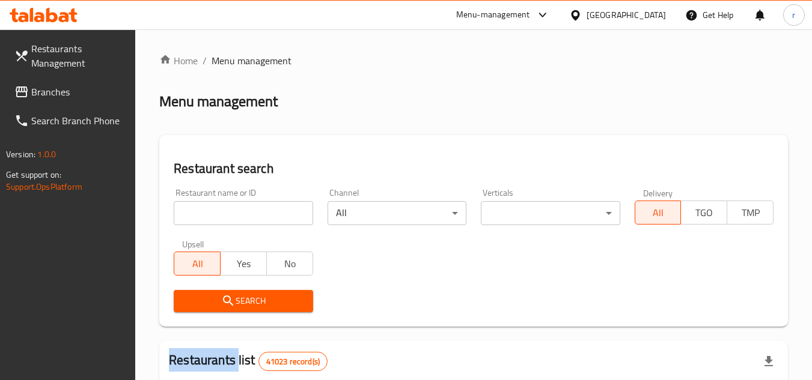
click at [268, 210] on div at bounding box center [406, 190] width 812 height 380
click at [268, 210] on input "search" at bounding box center [243, 213] width 139 height 24
paste input "703801"
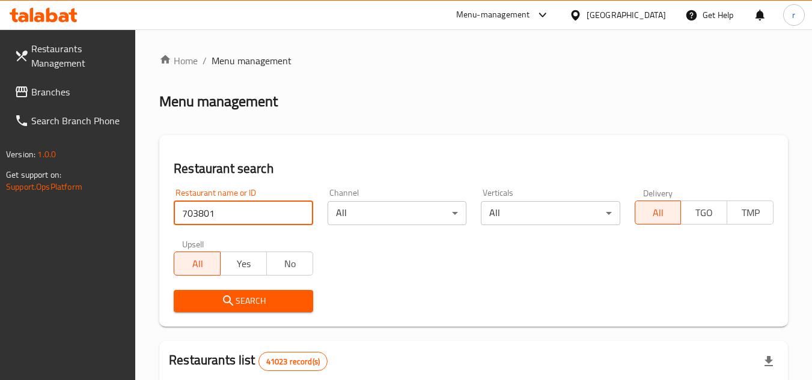
type input "703801"
click at [213, 298] on span "Search" at bounding box center [243, 301] width 120 height 15
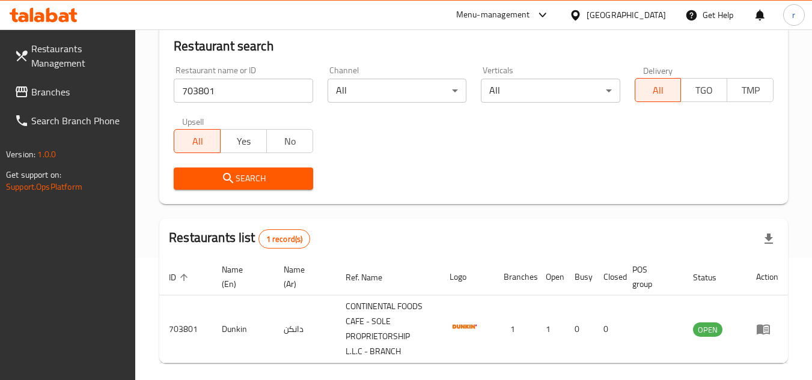
scroll to position [50, 0]
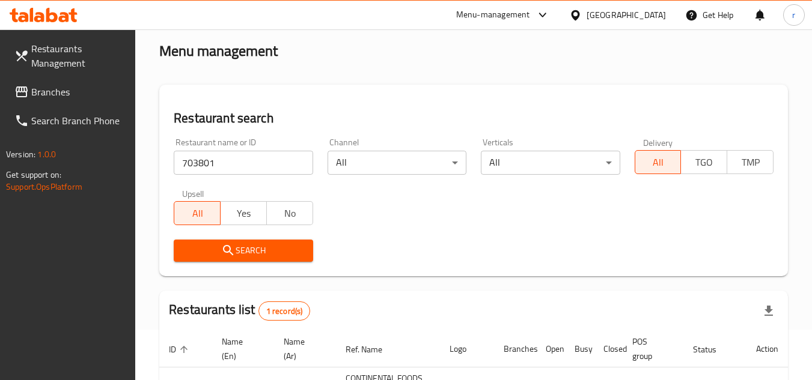
click at [648, 16] on div "United Arab Emirates" at bounding box center [626, 14] width 79 height 13
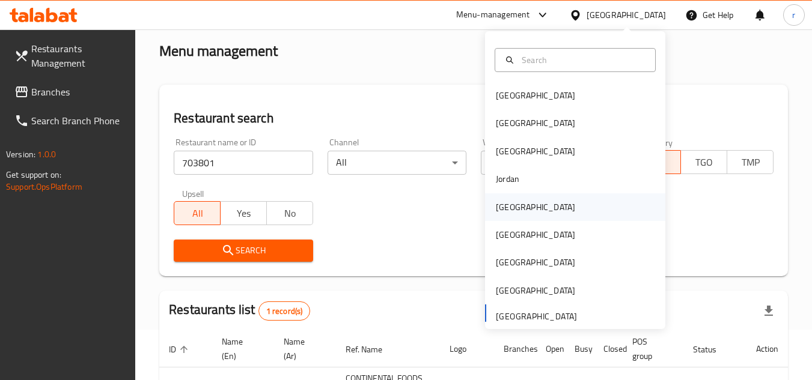
click at [496, 214] on div "[GEOGRAPHIC_DATA]" at bounding box center [535, 207] width 79 height 13
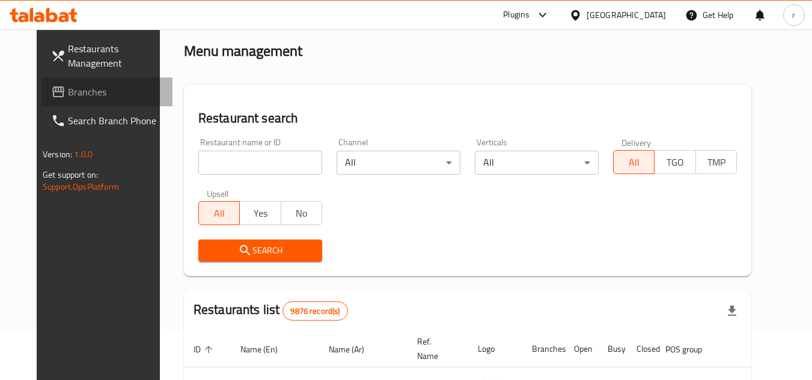
click at [79, 97] on span "Branches" at bounding box center [115, 92] width 95 height 14
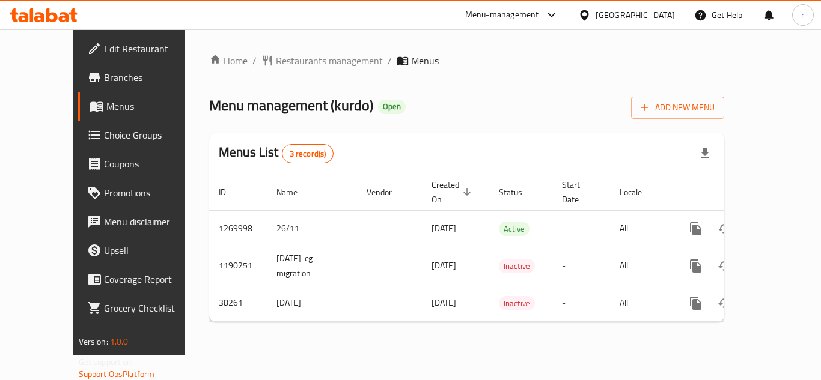
drag, startPoint x: 68, startPoint y: 99, endPoint x: 117, endPoint y: 100, distance: 48.7
click at [106, 99] on span "Menus" at bounding box center [153, 106] width 94 height 14
click at [276, 65] on span "Restaurants management" at bounding box center [329, 60] width 107 height 14
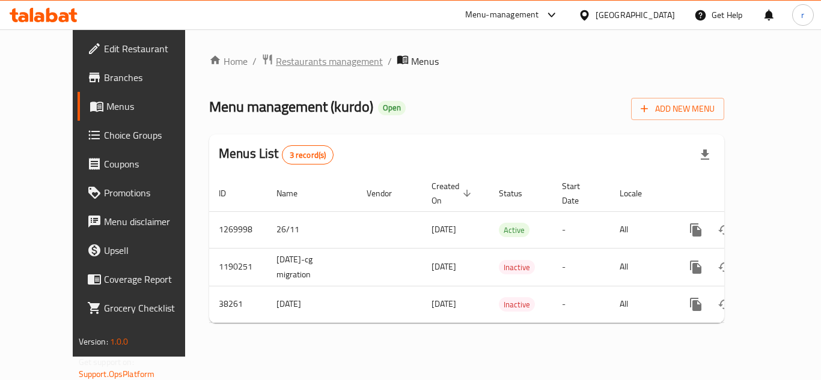
click at [276, 61] on span "Restaurants management" at bounding box center [329, 61] width 107 height 14
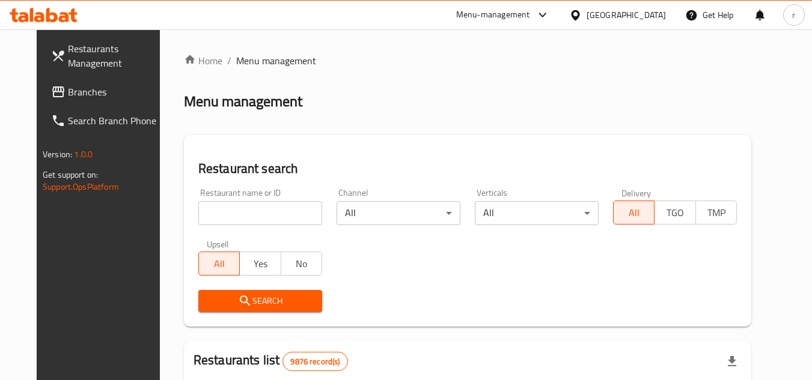
click at [236, 215] on input "search" at bounding box center [260, 213] width 124 height 24
paste input "19915"
type input "19915"
click at [258, 281] on div "Upsell All Yes No" at bounding box center [260, 258] width 138 height 50
click at [251, 299] on span "Search" at bounding box center [260, 301] width 105 height 15
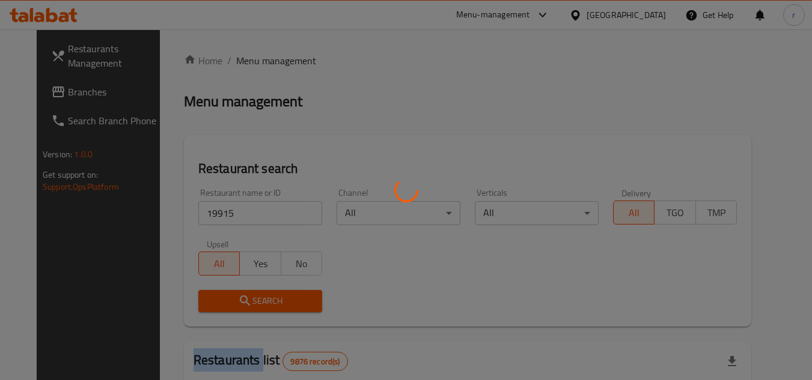
click at [251, 299] on div at bounding box center [406, 190] width 812 height 380
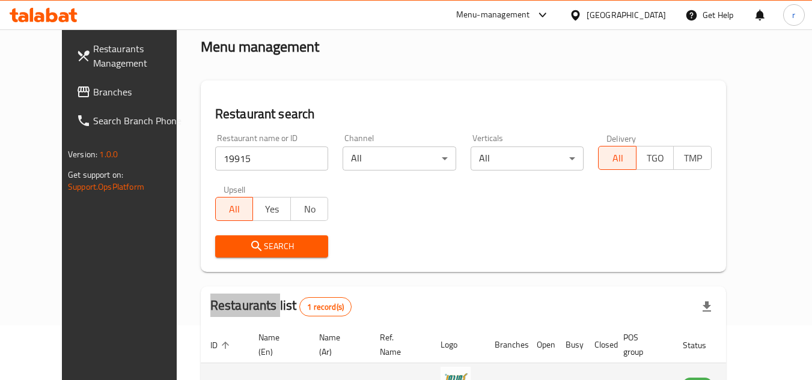
scroll to position [145, 0]
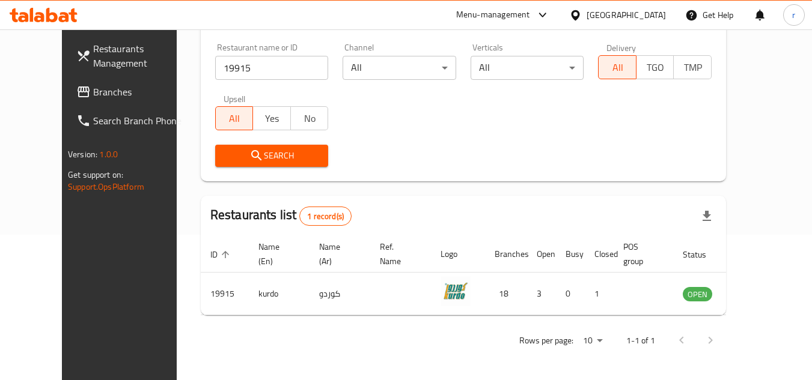
click at [646, 11] on div "[GEOGRAPHIC_DATA]" at bounding box center [626, 14] width 79 height 13
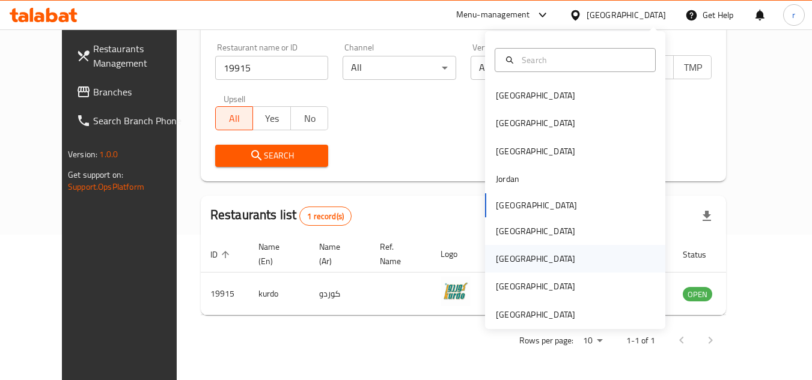
click at [511, 268] on div "[GEOGRAPHIC_DATA]" at bounding box center [535, 259] width 99 height 28
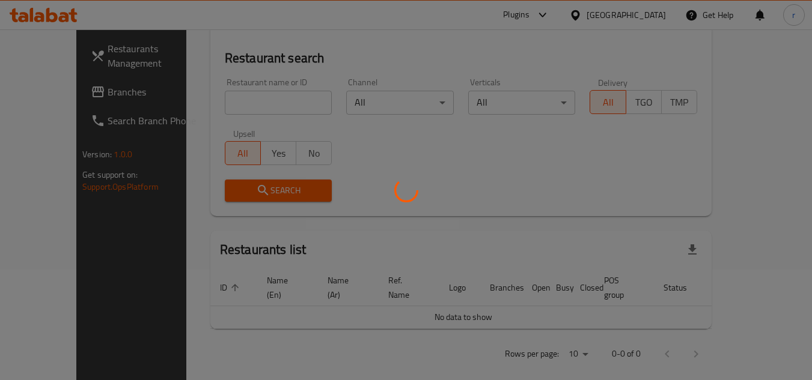
scroll to position [145, 0]
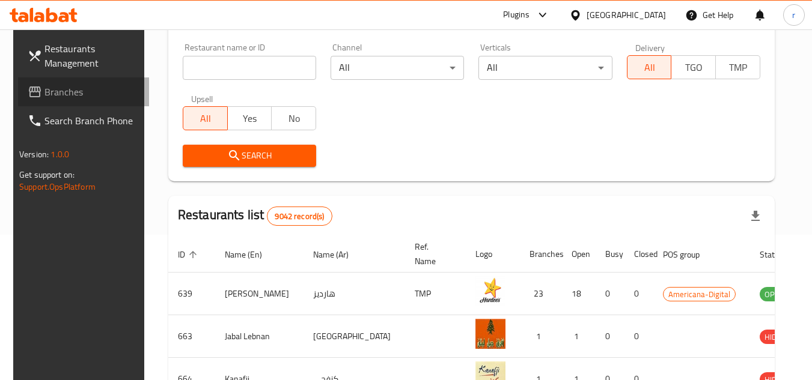
click at [52, 99] on span "Branches" at bounding box center [91, 92] width 95 height 14
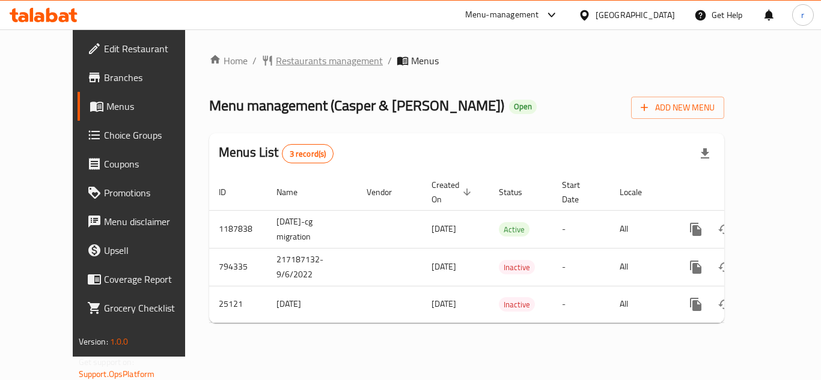
click at [277, 58] on span "Restaurants management" at bounding box center [329, 60] width 107 height 14
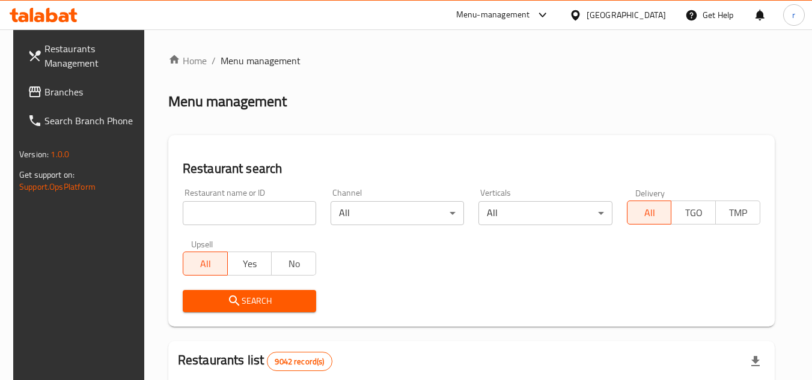
click at [213, 234] on div "Upsell All Yes No" at bounding box center [250, 258] width 148 height 50
click at [219, 213] on input "search" at bounding box center [249, 213] width 133 height 24
paste input "13126"
type input "13126"
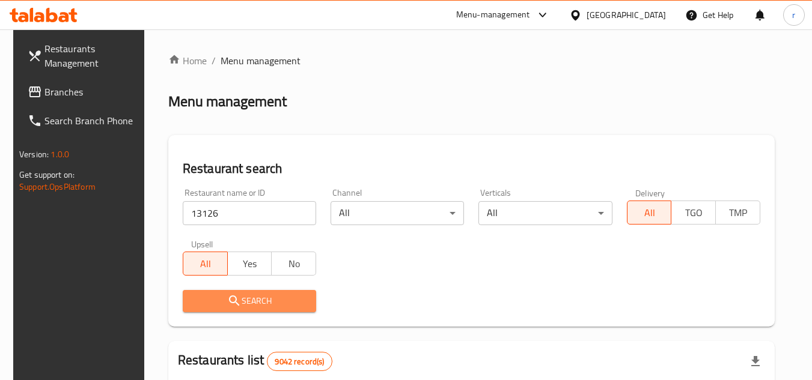
click at [212, 295] on span "Search" at bounding box center [249, 301] width 114 height 15
click at [211, 295] on div at bounding box center [406, 190] width 812 height 380
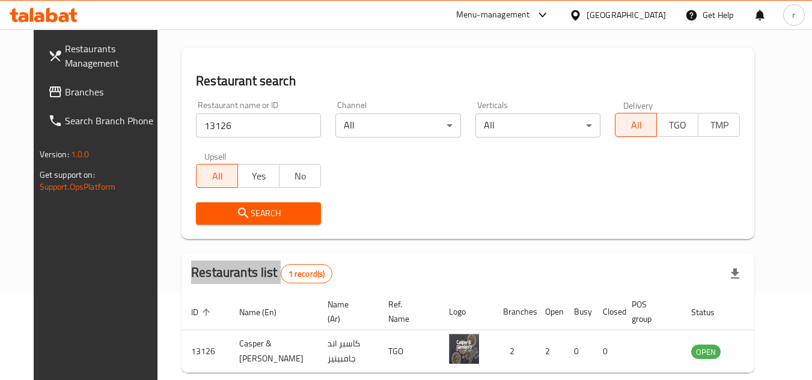
scroll to position [145, 0]
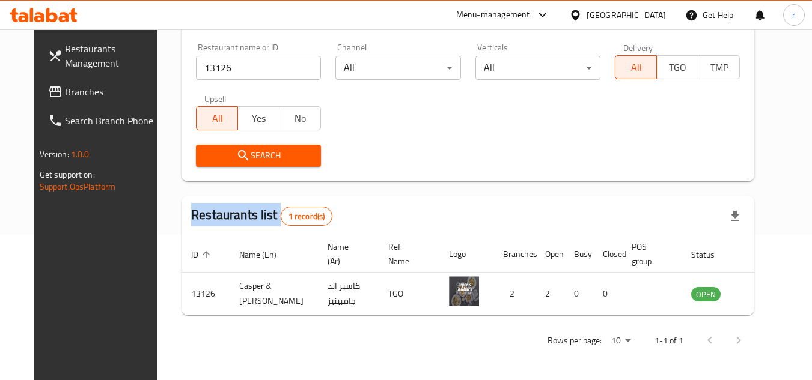
drag, startPoint x: 638, startPoint y: 17, endPoint x: 631, endPoint y: 25, distance: 11.1
click at [582, 17] on icon at bounding box center [575, 15] width 13 height 13
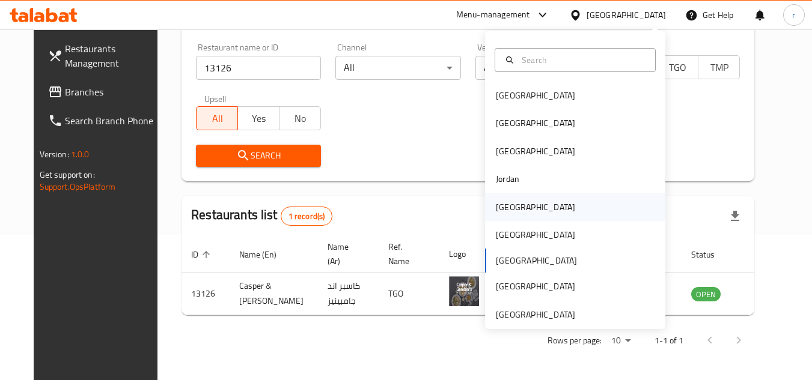
click at [510, 212] on div "[GEOGRAPHIC_DATA]" at bounding box center [535, 207] width 79 height 13
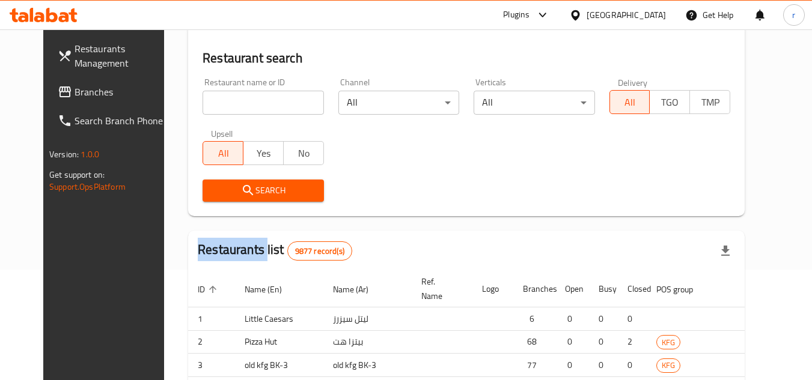
scroll to position [145, 0]
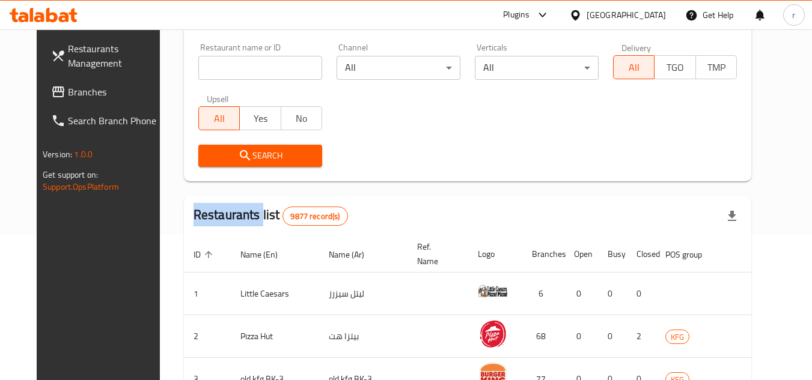
click at [76, 94] on span "Branches" at bounding box center [115, 92] width 95 height 14
click at [76, 96] on span "Branches" at bounding box center [115, 92] width 95 height 14
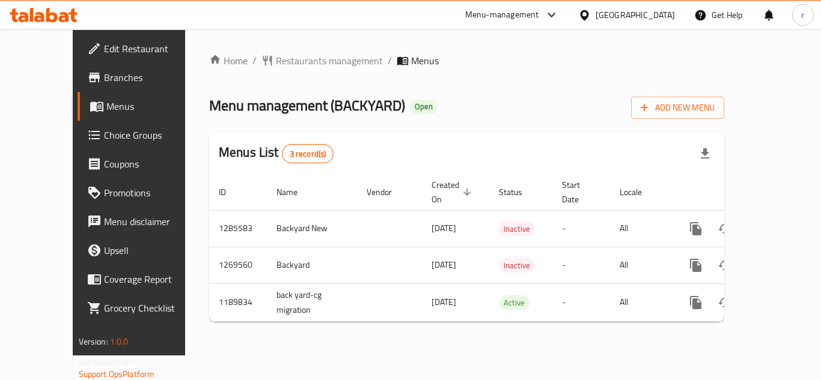
click at [284, 60] on span "Restaurants management" at bounding box center [329, 60] width 107 height 14
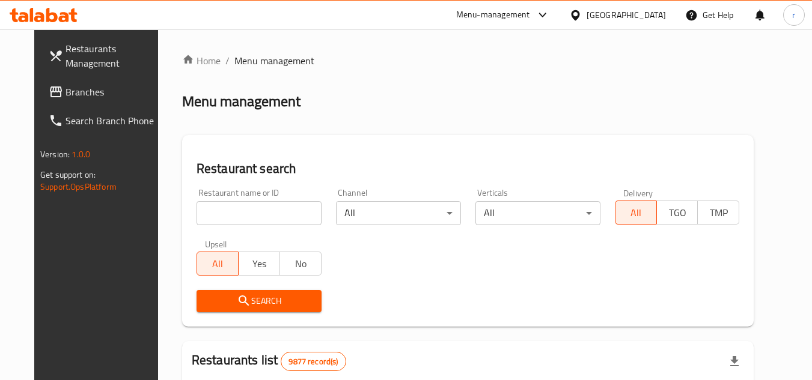
click at [251, 199] on div at bounding box center [406, 190] width 812 height 380
click at [251, 200] on div "Home / Menu management Menu management Restaurant search Restaurant name or ID …" at bounding box center [468, 381] width 572 height 657
click at [263, 210] on input "search" at bounding box center [259, 213] width 125 height 24
paste input "660831"
type input "660831"
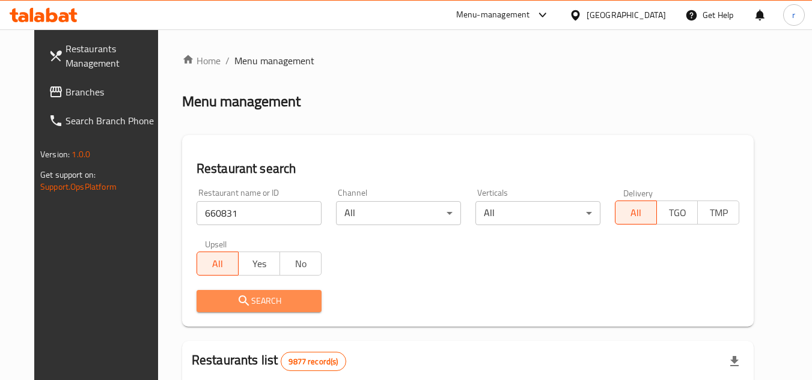
click at [237, 298] on icon "submit" at bounding box center [244, 301] width 14 height 14
click at [228, 298] on div at bounding box center [406, 190] width 812 height 380
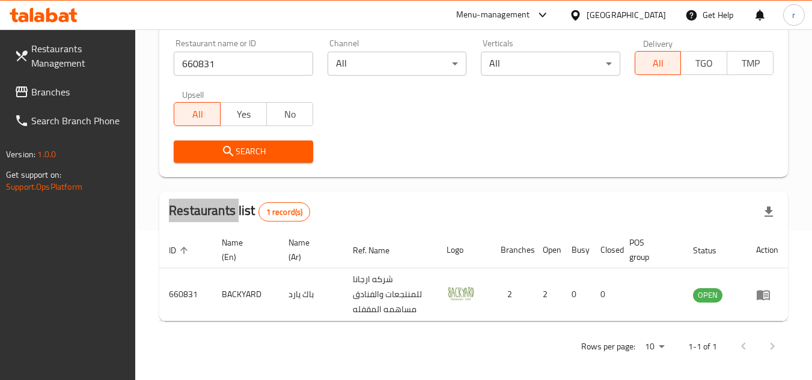
scroll to position [156, 0]
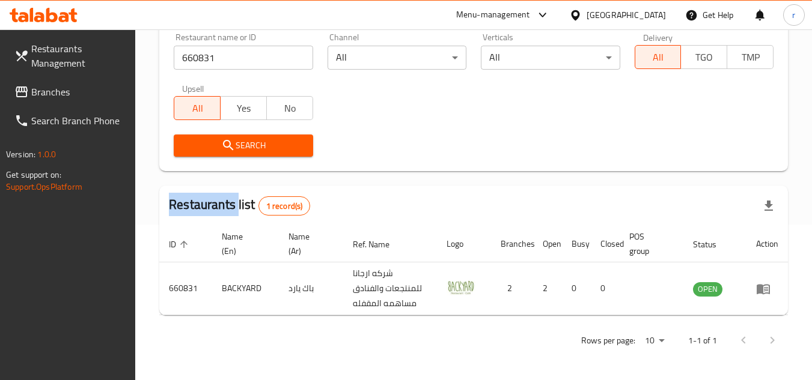
click at [582, 21] on icon at bounding box center [575, 15] width 13 height 13
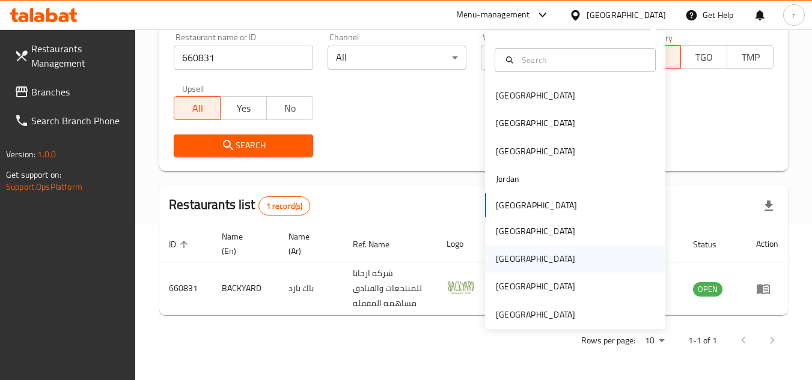
click at [501, 247] on div "[GEOGRAPHIC_DATA]" at bounding box center [535, 259] width 99 height 28
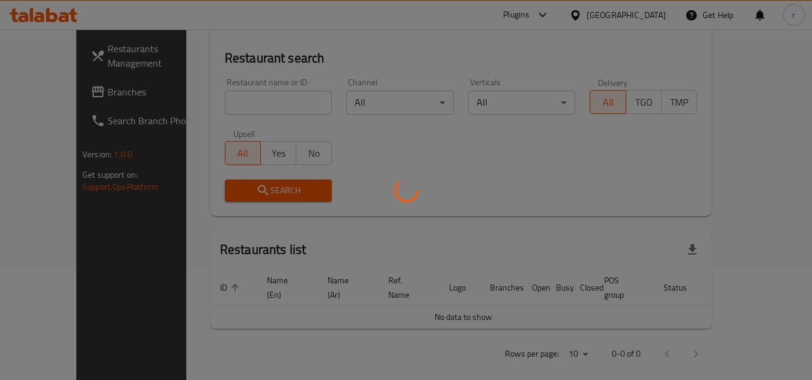
scroll to position [156, 0]
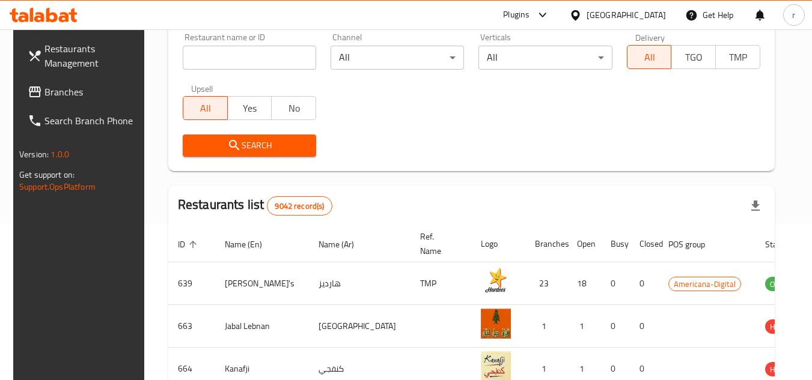
click at [48, 96] on span "Branches" at bounding box center [91, 92] width 95 height 14
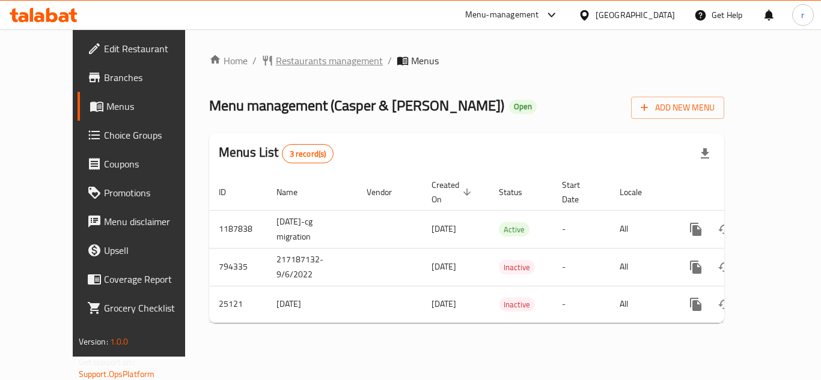
click at [293, 63] on span "Restaurants management" at bounding box center [329, 60] width 107 height 14
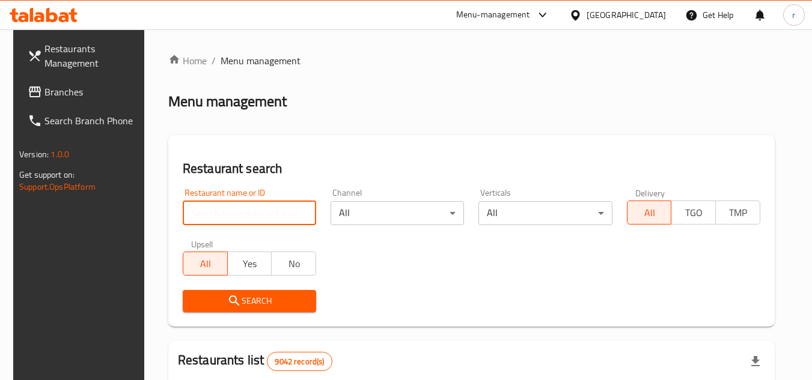
drag, startPoint x: 247, startPoint y: 222, endPoint x: 252, endPoint y: 214, distance: 10.0
click at [247, 222] on input "search" at bounding box center [249, 213] width 133 height 24
paste input "13126"
type input "13126"
click at [331, 146] on div "Restaurant search Restaurant name or ID 13126 Restaurant name or ID Channel All…" at bounding box center [471, 231] width 606 height 192
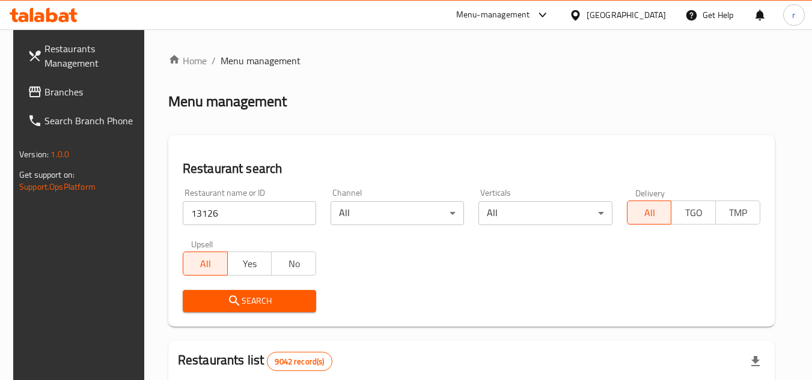
click at [267, 307] on span "Search" at bounding box center [249, 301] width 114 height 15
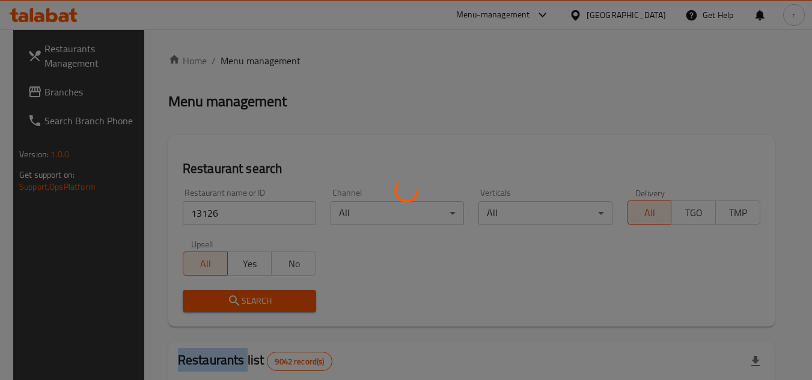
click at [267, 307] on div at bounding box center [406, 190] width 812 height 380
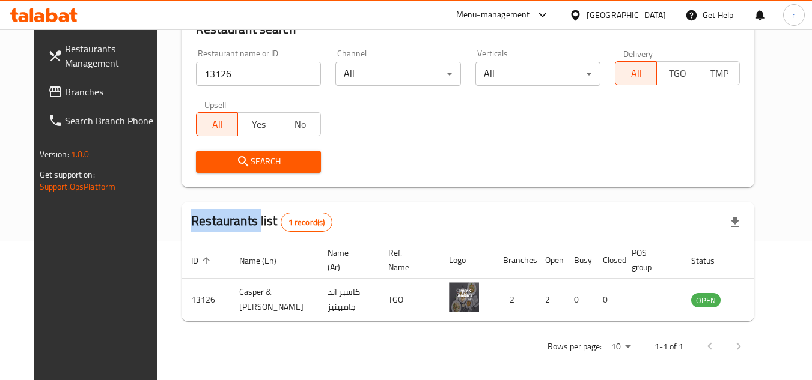
scroll to position [145, 0]
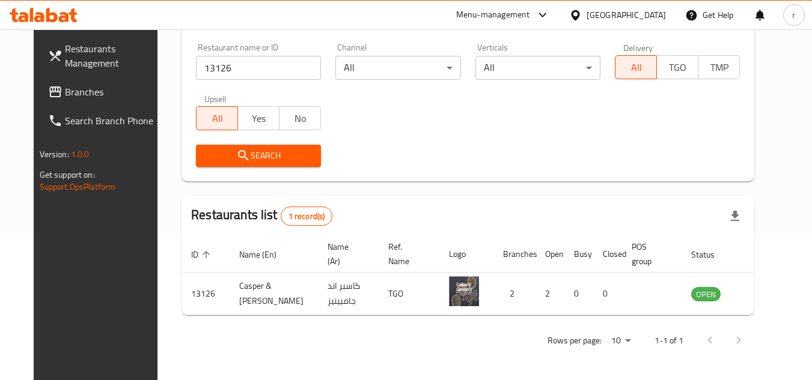
click at [587, 21] on div at bounding box center [577, 14] width 17 height 13
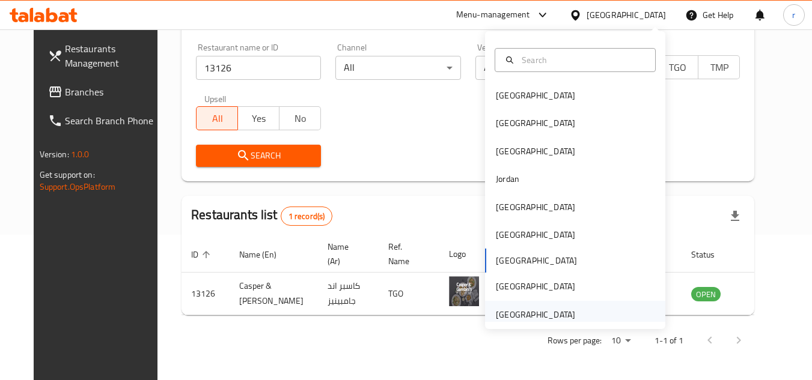
click at [521, 315] on div "[GEOGRAPHIC_DATA]" at bounding box center [535, 314] width 79 height 13
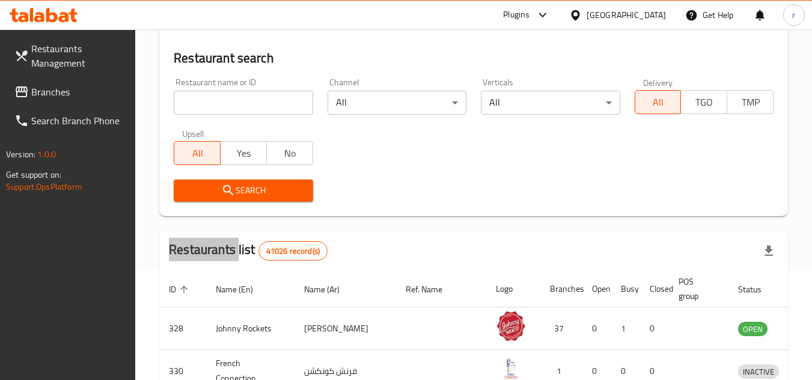
scroll to position [145, 0]
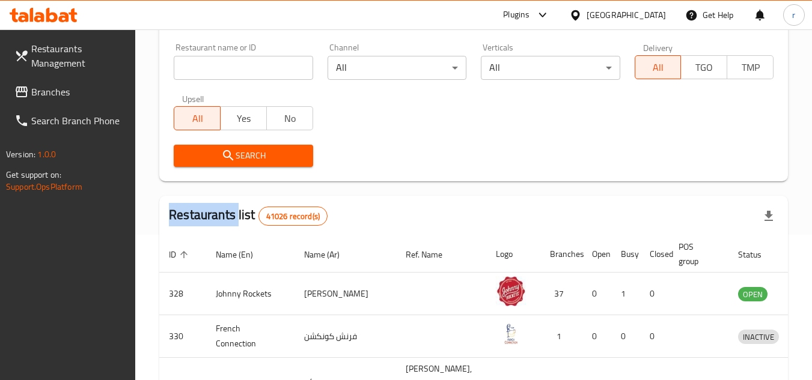
click at [58, 96] on span "Branches" at bounding box center [78, 92] width 95 height 14
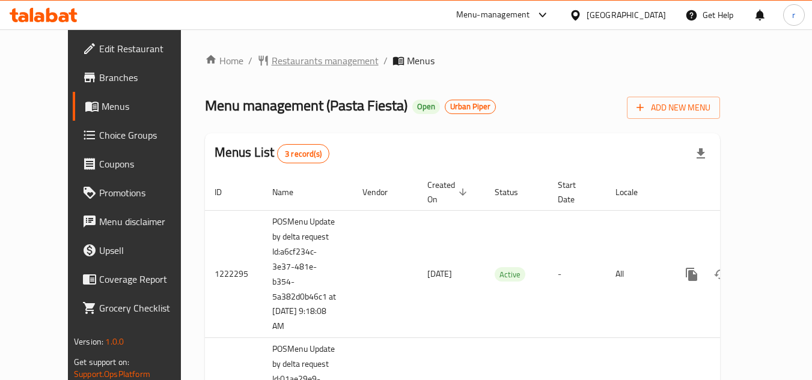
click at [315, 61] on span "Restaurants management" at bounding box center [325, 60] width 107 height 14
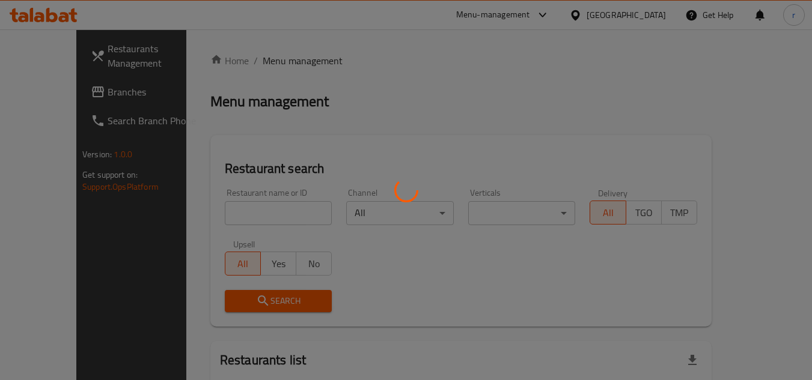
click at [227, 203] on div at bounding box center [406, 190] width 812 height 380
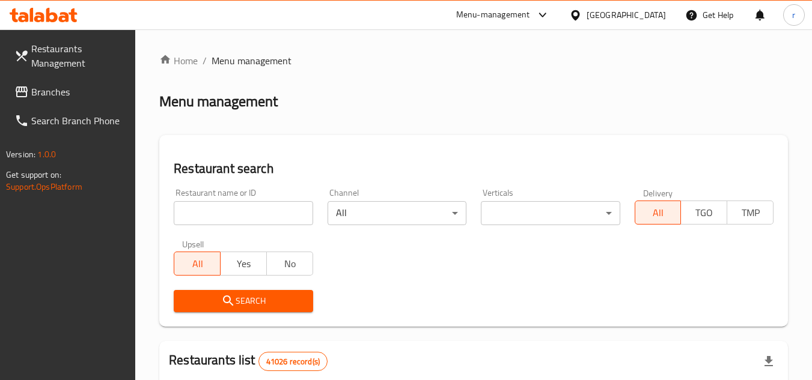
click at [227, 206] on input "search" at bounding box center [243, 213] width 139 height 24
paste input "633516"
type input "633516"
click at [210, 307] on span "Search" at bounding box center [243, 301] width 120 height 15
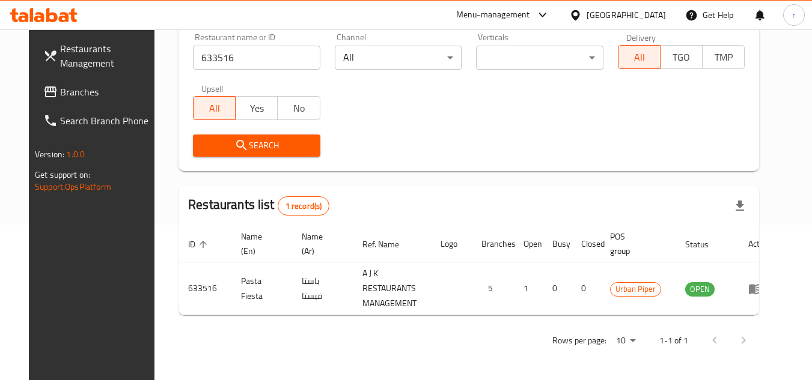
scroll to position [156, 0]
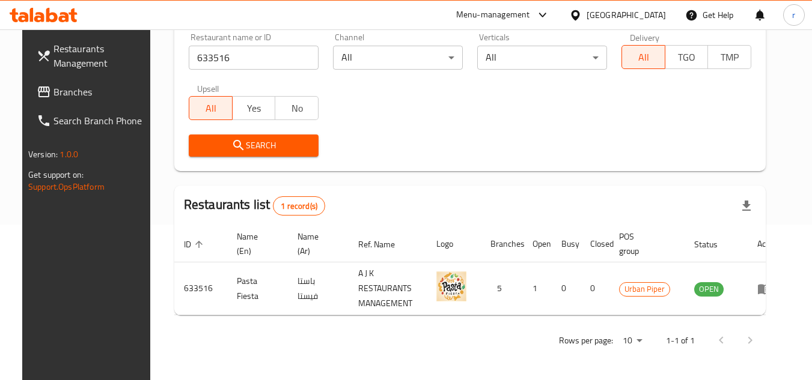
click at [647, 7] on div "United Arab Emirates" at bounding box center [618, 15] width 116 height 29
click at [646, 19] on div "United Arab Emirates" at bounding box center [626, 14] width 79 height 13
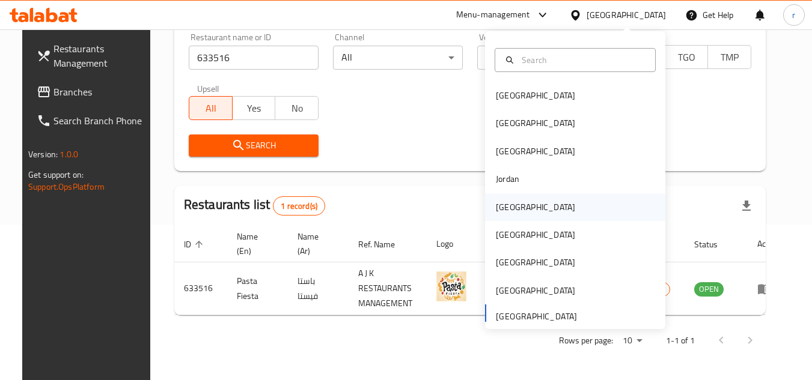
click at [519, 204] on div "[GEOGRAPHIC_DATA]" at bounding box center [535, 208] width 99 height 28
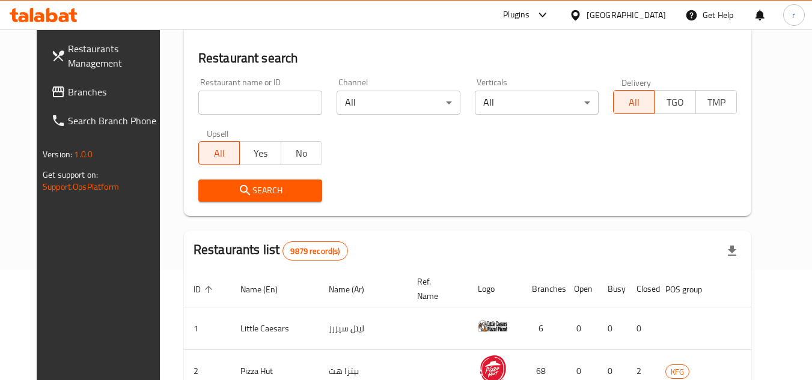
scroll to position [156, 0]
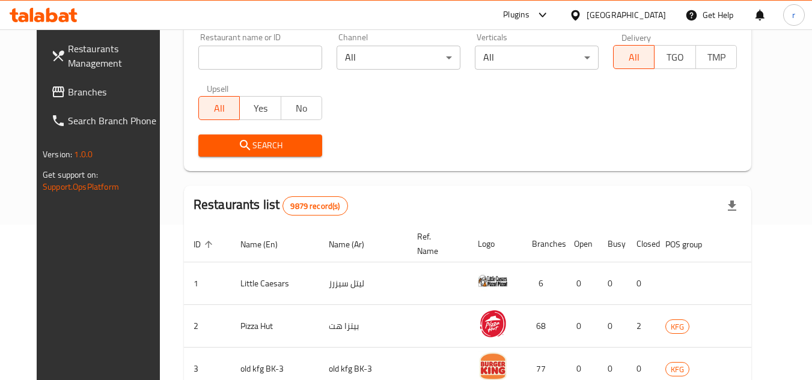
click at [68, 93] on span "Branches" at bounding box center [115, 92] width 95 height 14
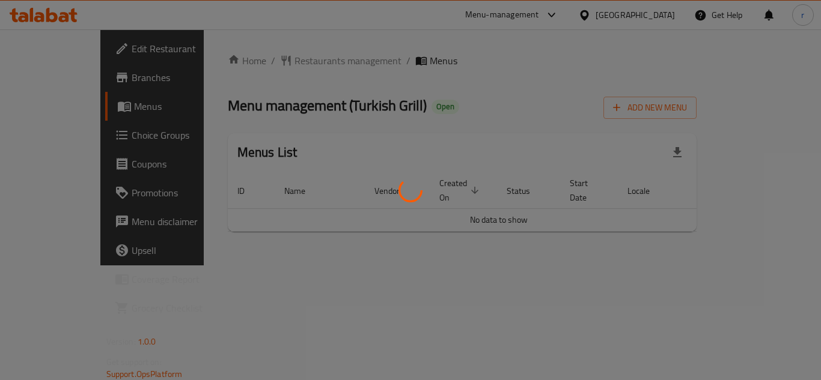
click at [260, 61] on div at bounding box center [410, 190] width 821 height 380
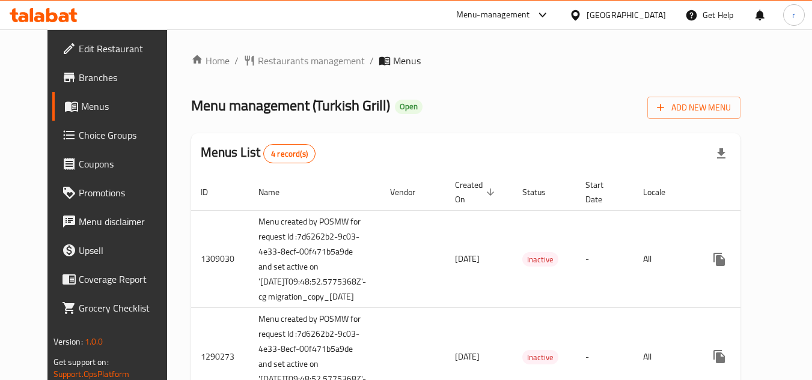
click at [260, 59] on div "Home / Restaurants management / Menus Menu management ( Turkish Grill ) Open Ad…" at bounding box center [466, 324] width 550 height 543
click at [260, 59] on span "Restaurants management" at bounding box center [311, 60] width 107 height 14
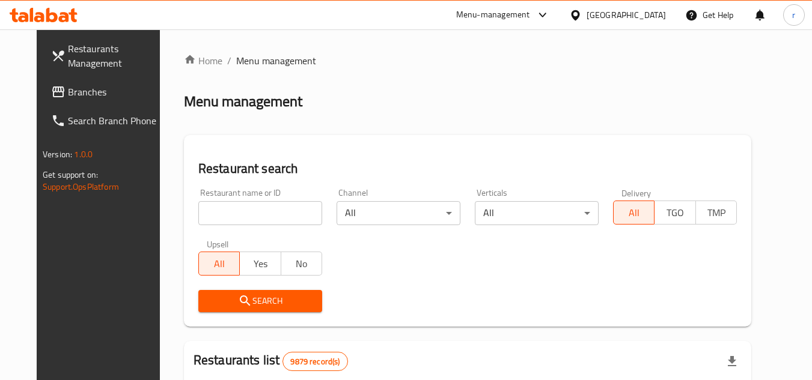
click at [231, 210] on input "search" at bounding box center [260, 213] width 124 height 24
paste input "172"
type input "172"
click at [370, 146] on div "Restaurant search Restaurant name or ID 172 Restaurant name or ID Channel All ​…" at bounding box center [467, 231] width 567 height 192
click at [269, 302] on span "Search" at bounding box center [260, 301] width 105 height 15
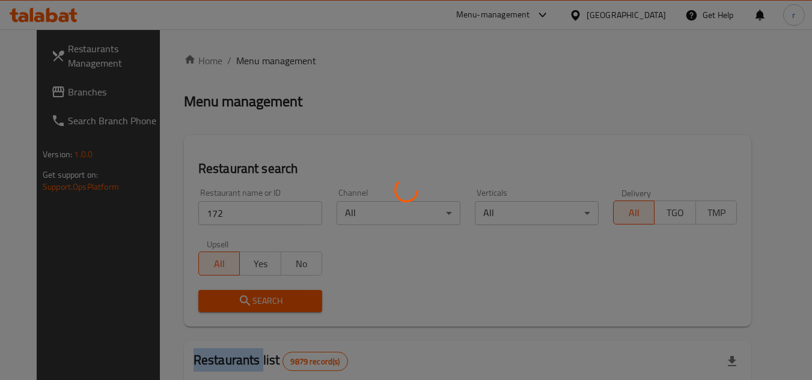
click at [269, 302] on div at bounding box center [406, 190] width 812 height 380
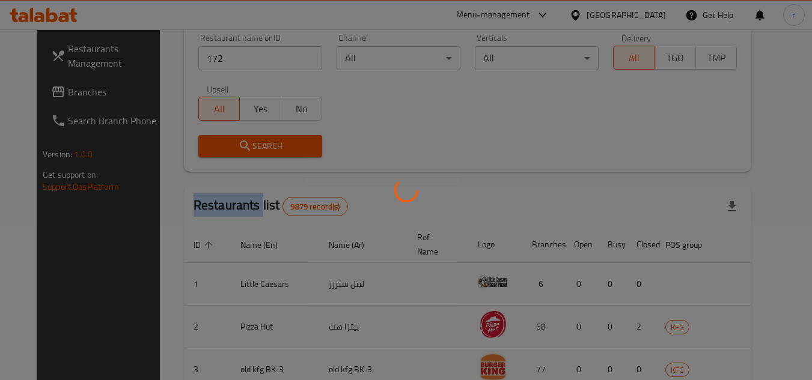
scroll to position [145, 0]
